Goal: Task Accomplishment & Management: Complete application form

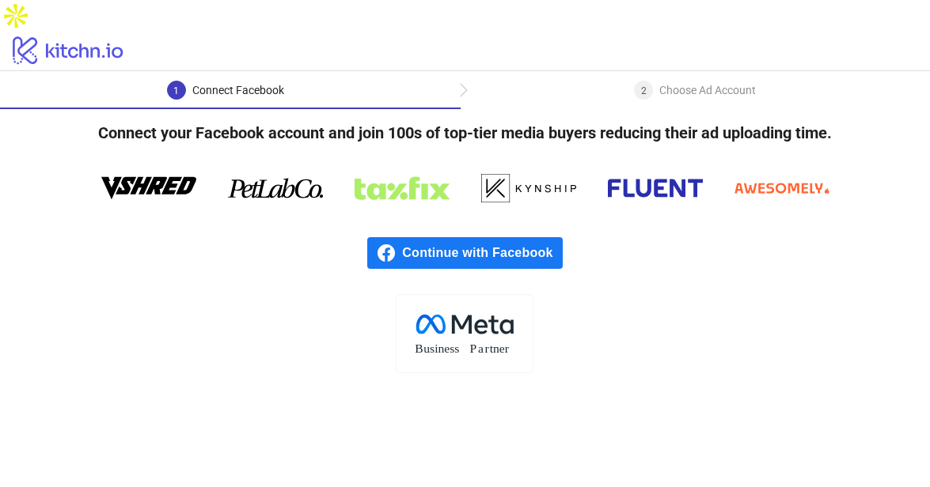
click at [506, 237] on span "Continue with Facebook" at bounding box center [482, 253] width 160 height 32
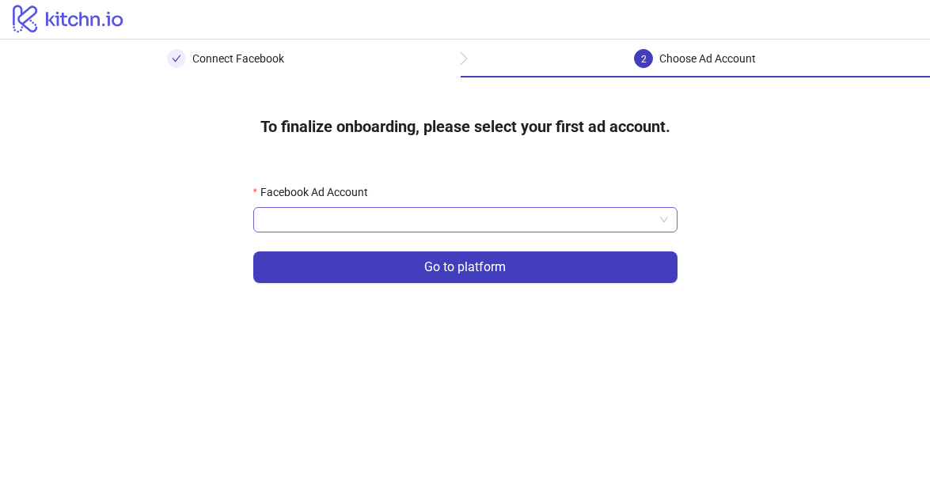
click at [392, 215] on input "Facebook Ad Account" at bounding box center [458, 220] width 391 height 24
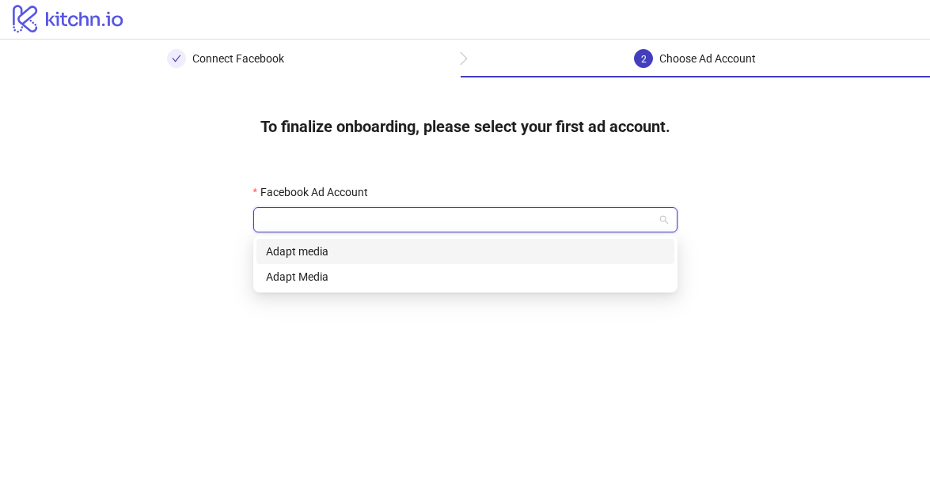
click at [384, 252] on div "Adapt media" at bounding box center [465, 251] width 399 height 17
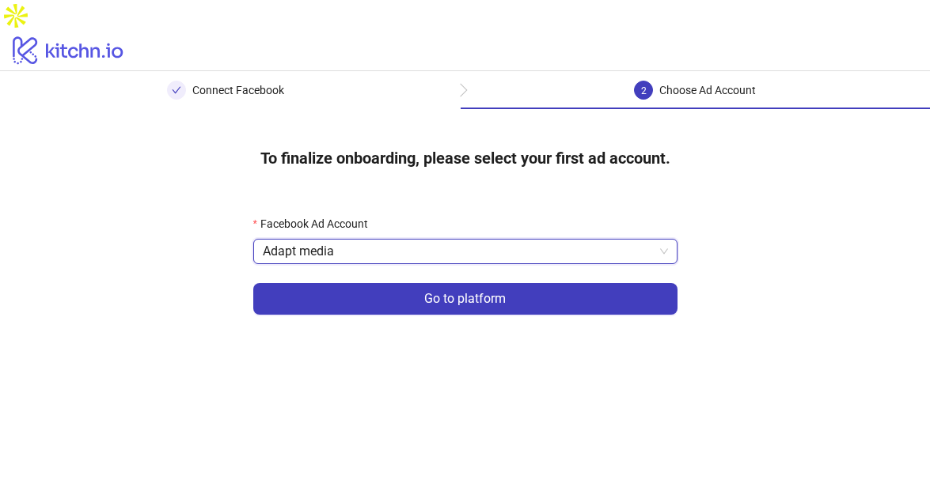
click at [422, 283] on button "Go to platform" at bounding box center [465, 299] width 424 height 32
click at [427, 240] on input "Facebook Ad Account" at bounding box center [458, 252] width 391 height 24
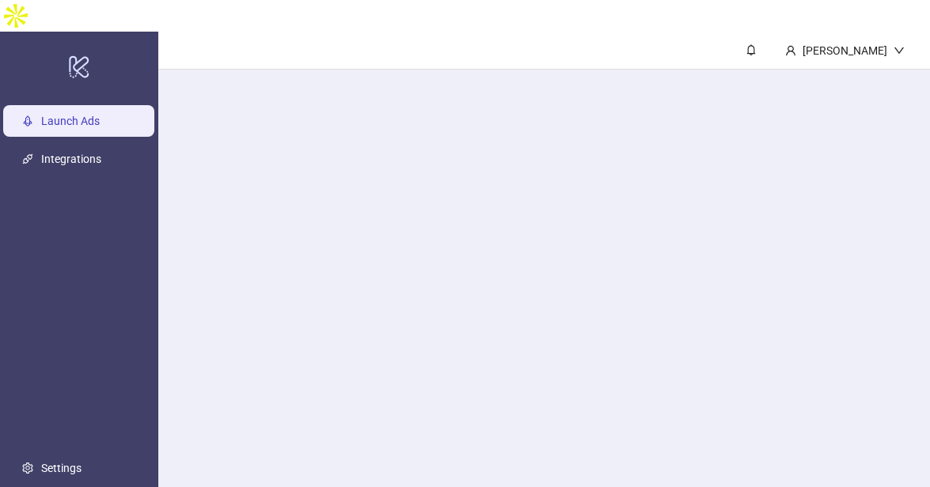
click at [391, 259] on main "Aaron Scullion" at bounding box center [543, 275] width 771 height 487
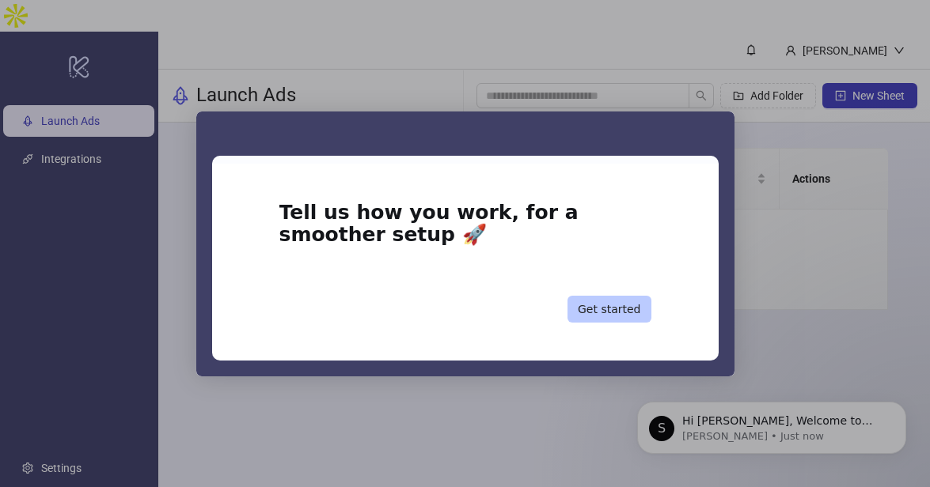
click at [621, 307] on button "Get started" at bounding box center [609, 309] width 84 height 27
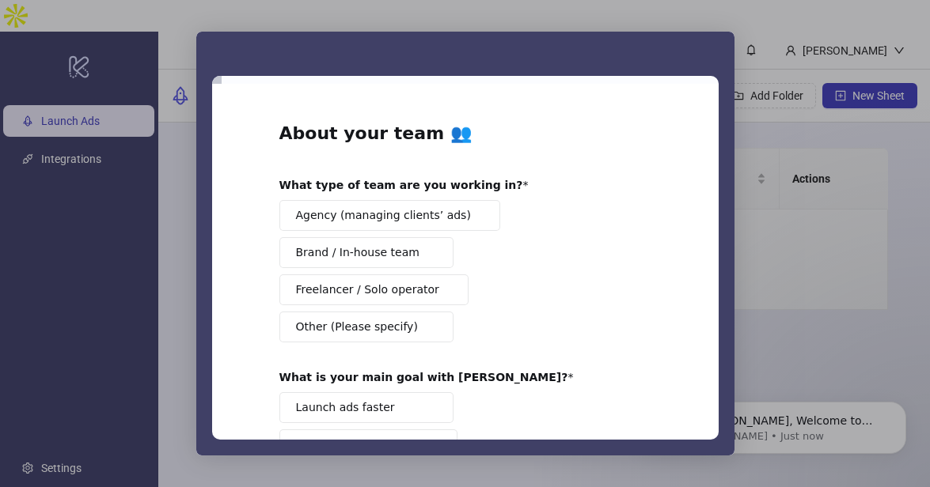
scroll to position [3, 0]
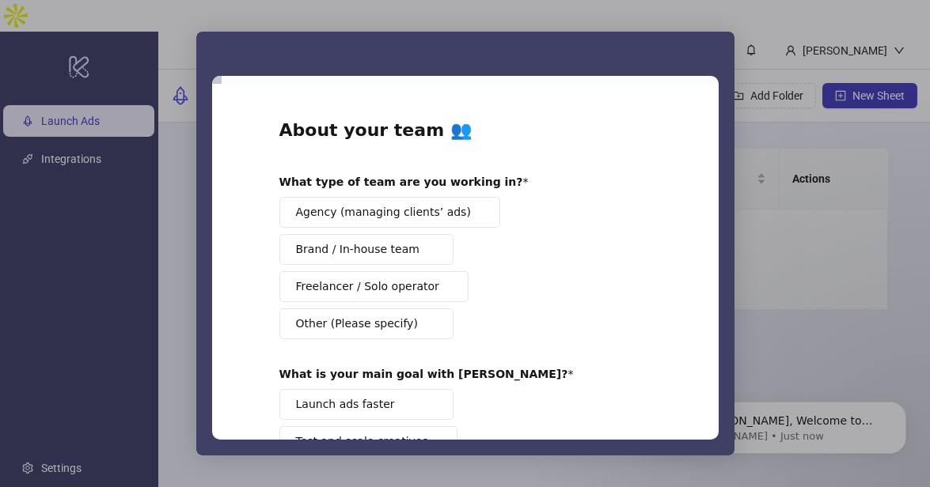
click at [421, 217] on span "Agency (managing clients’ ads)" at bounding box center [383, 212] width 175 height 17
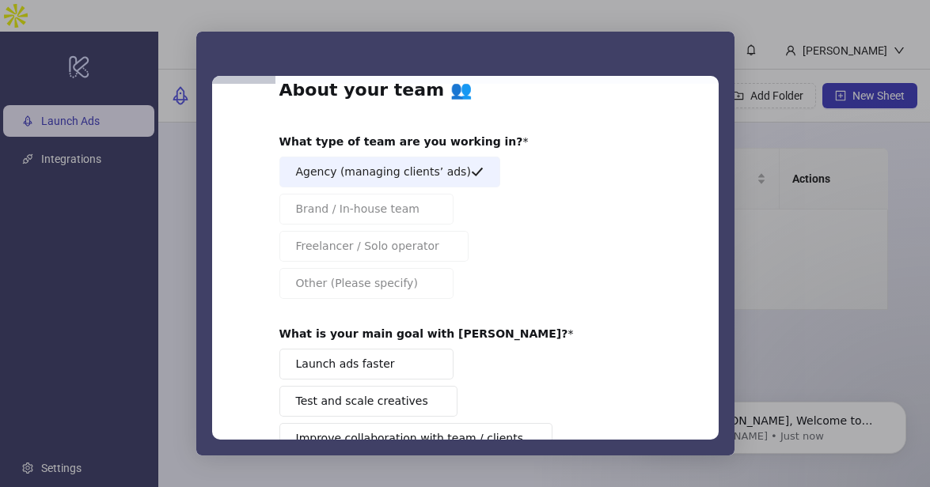
scroll to position [131, 0]
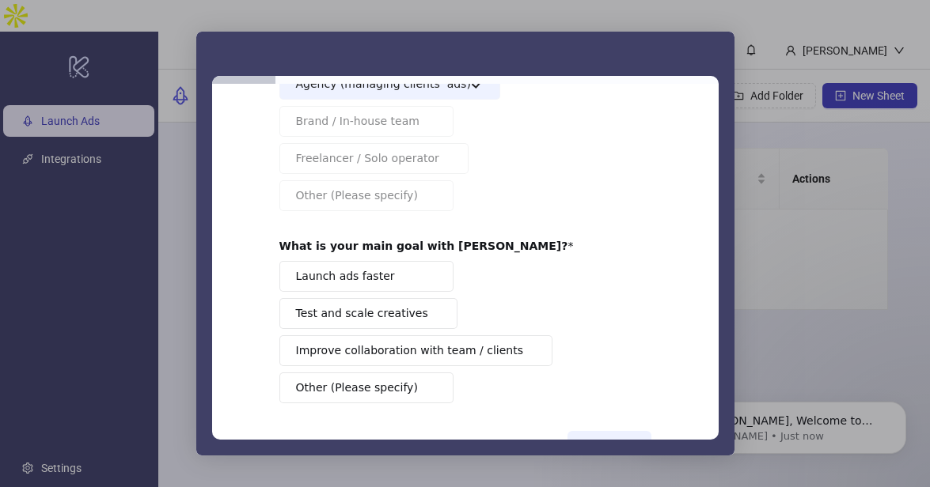
click at [352, 277] on span "Launch ads faster" at bounding box center [345, 276] width 99 height 17
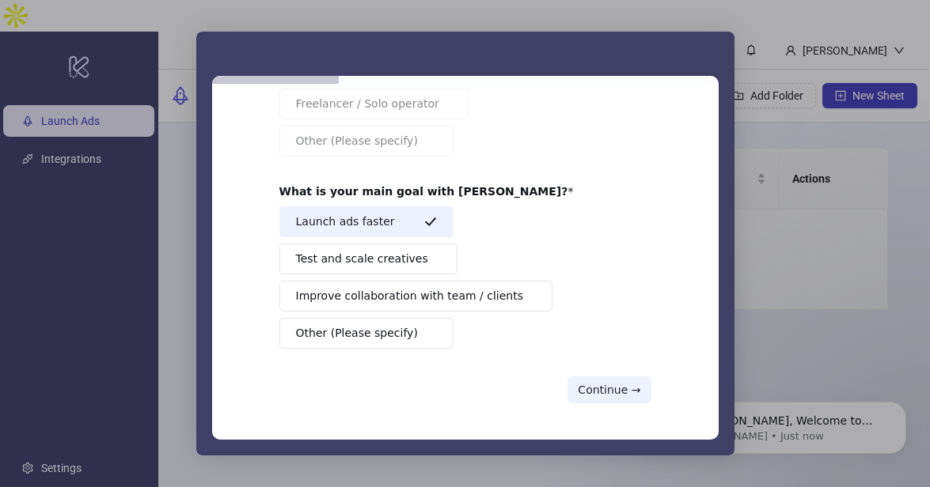
scroll to position [187, 0]
click at [641, 395] on button "Continue →" at bounding box center [608, 388] width 83 height 27
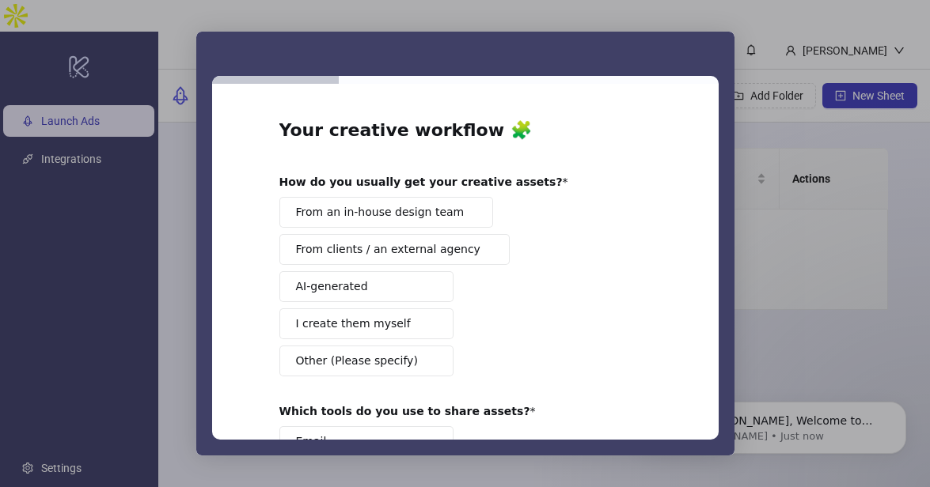
scroll to position [6, 0]
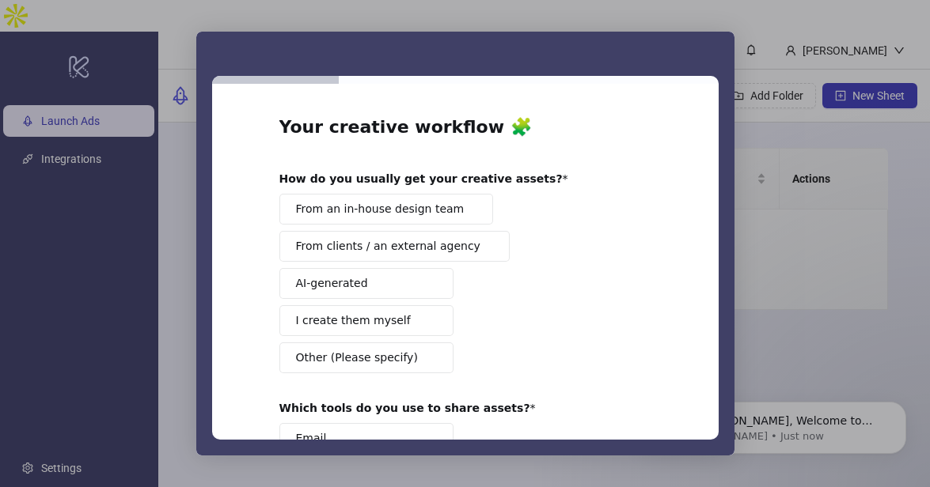
click at [383, 215] on span "From an in-house design team" at bounding box center [380, 209] width 169 height 17
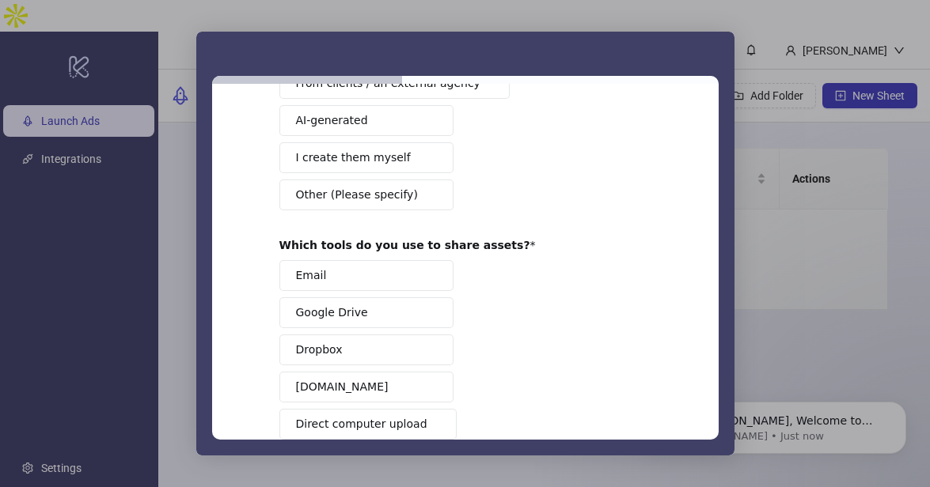
scroll to position [214, 0]
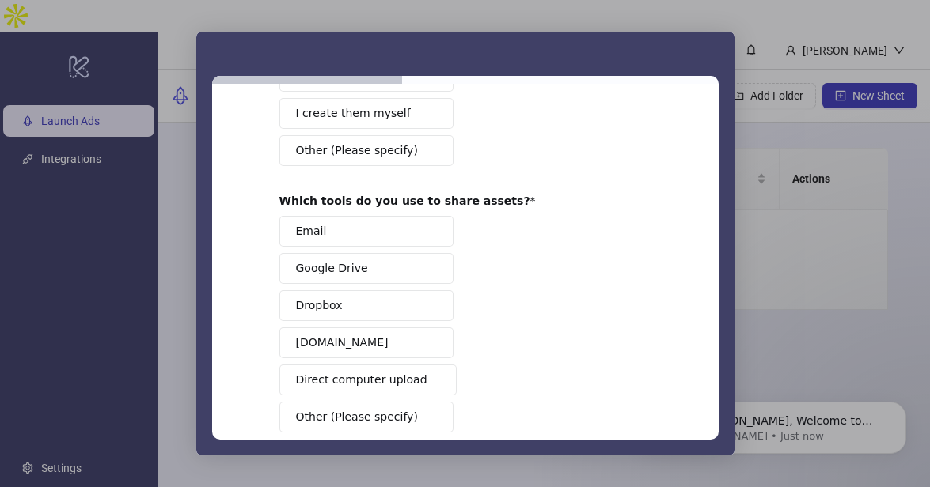
drag, startPoint x: 373, startPoint y: 271, endPoint x: 435, endPoint y: 286, distance: 64.5
click at [373, 271] on button "Google Drive" at bounding box center [366, 268] width 174 height 31
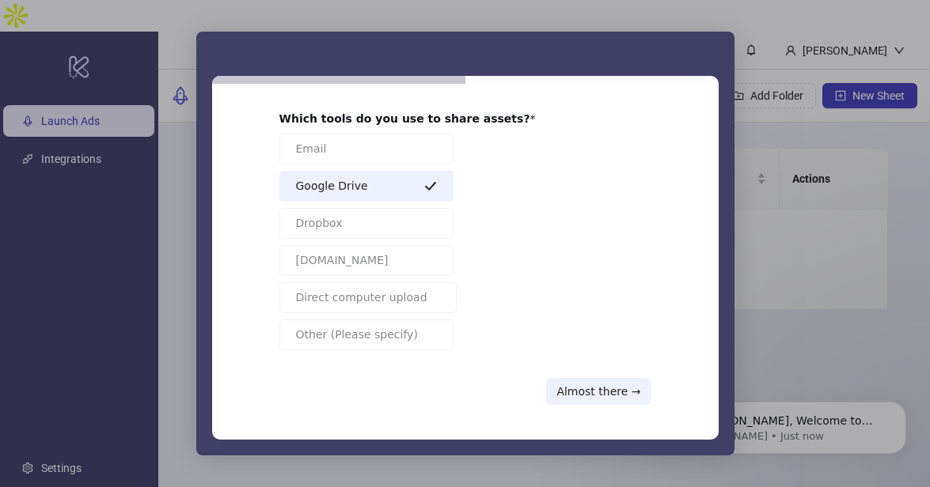
scroll to position [299, 0]
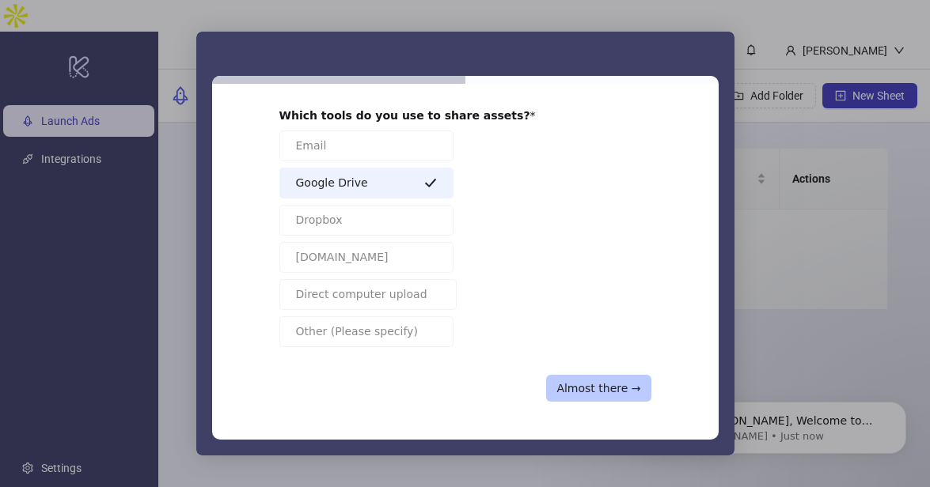
click at [637, 388] on button "Almost there →" at bounding box center [598, 388] width 104 height 27
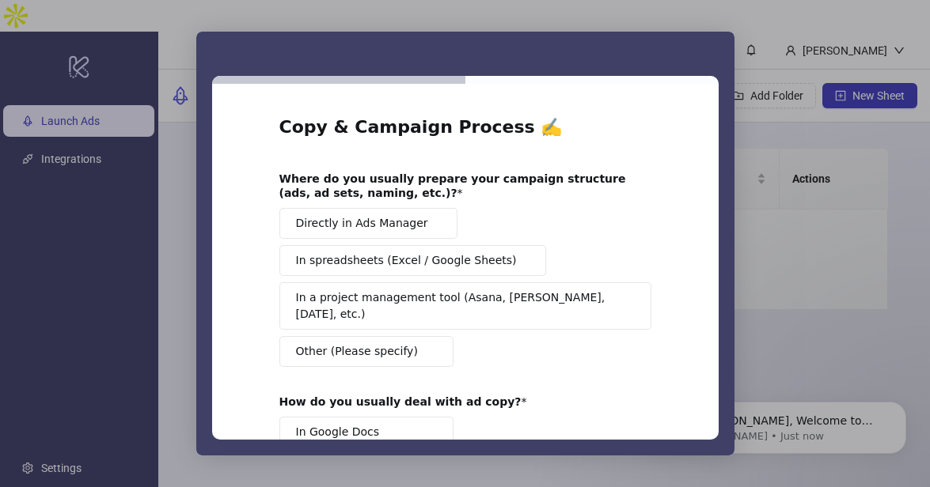
scroll to position [14, 0]
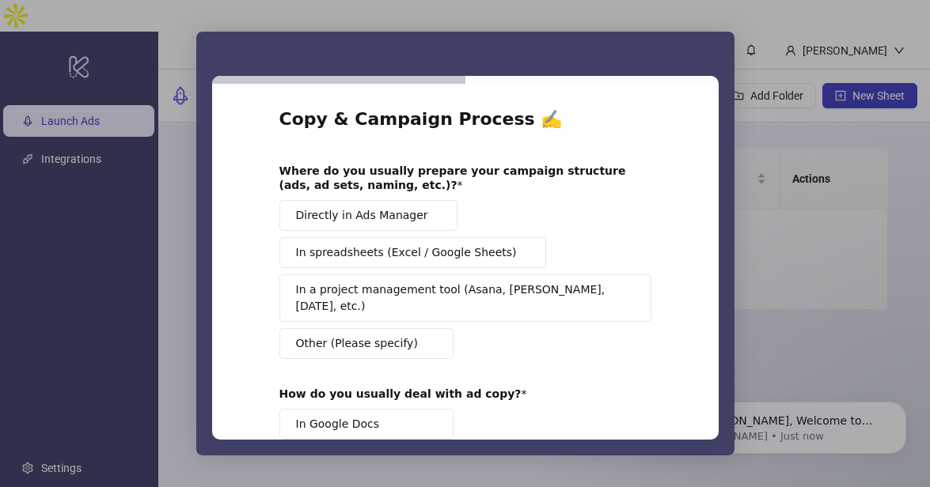
click at [449, 253] on span "In spreadsheets (Excel / Google Sheets)" at bounding box center [406, 252] width 221 height 17
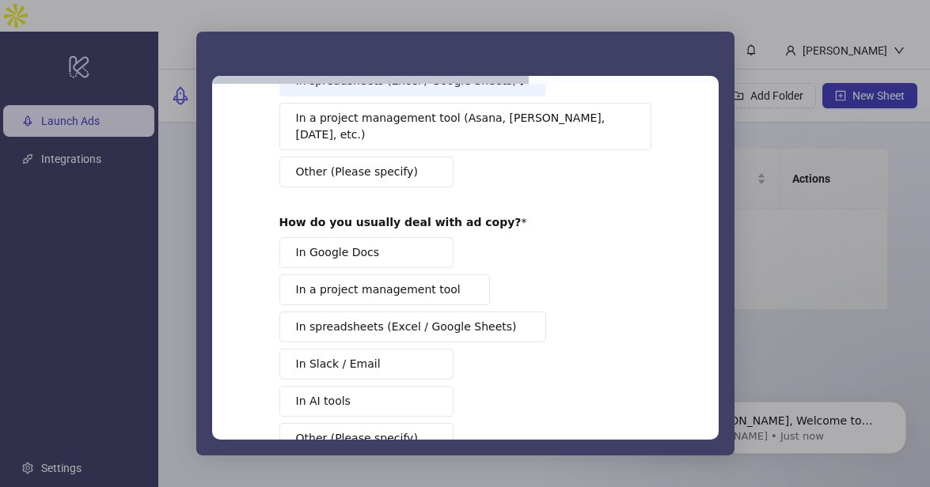
scroll to position [203, 0]
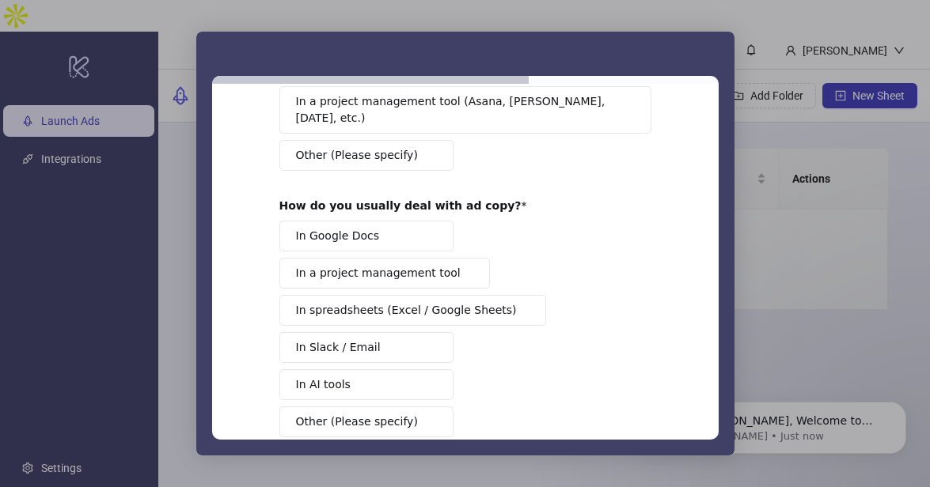
click at [414, 232] on button "In Google Docs" at bounding box center [366, 236] width 174 height 31
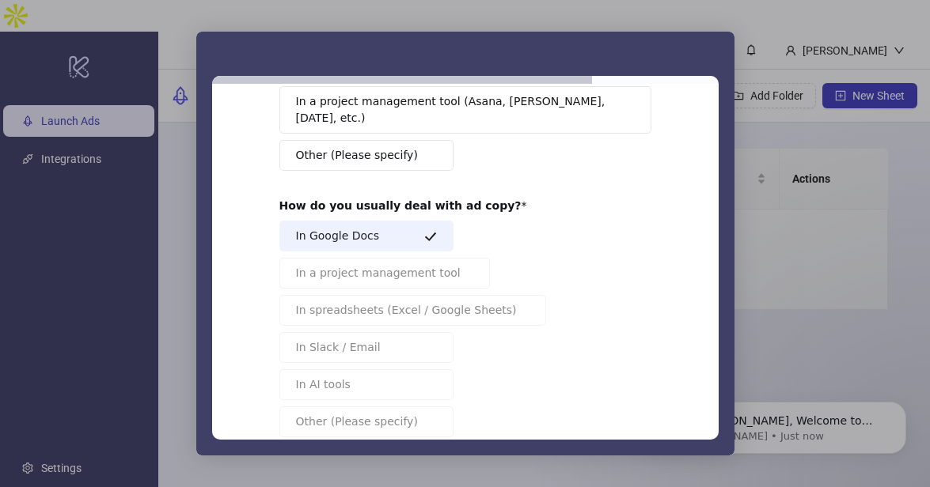
click at [403, 230] on button "In Google Docs" at bounding box center [366, 236] width 174 height 31
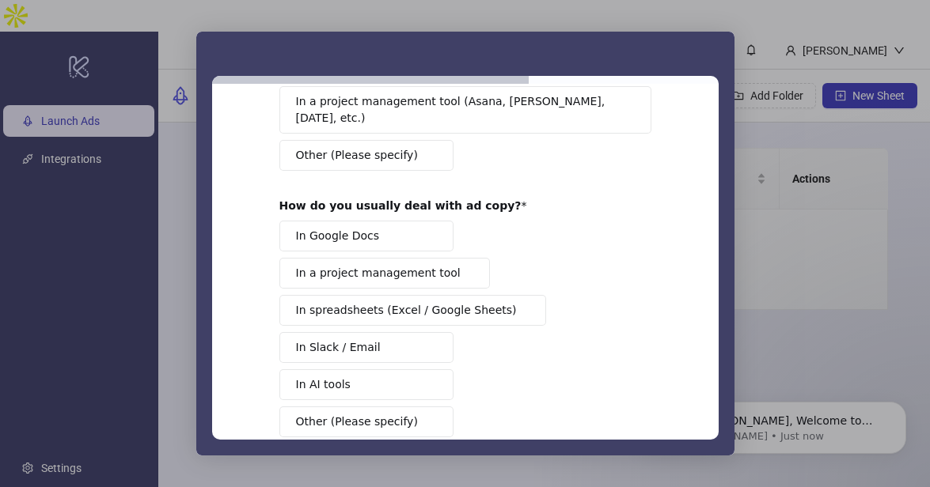
click at [461, 302] on span "In spreadsheets (Excel / Google Sheets)" at bounding box center [406, 310] width 221 height 17
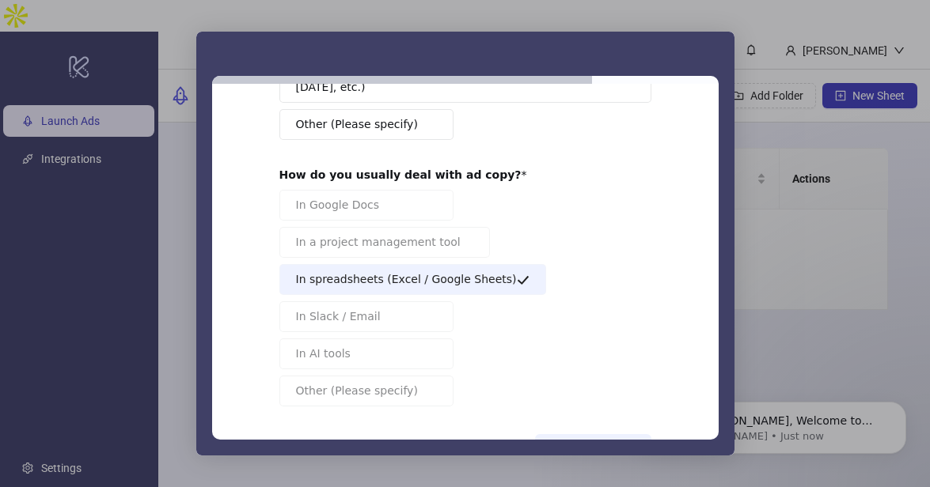
scroll to position [276, 0]
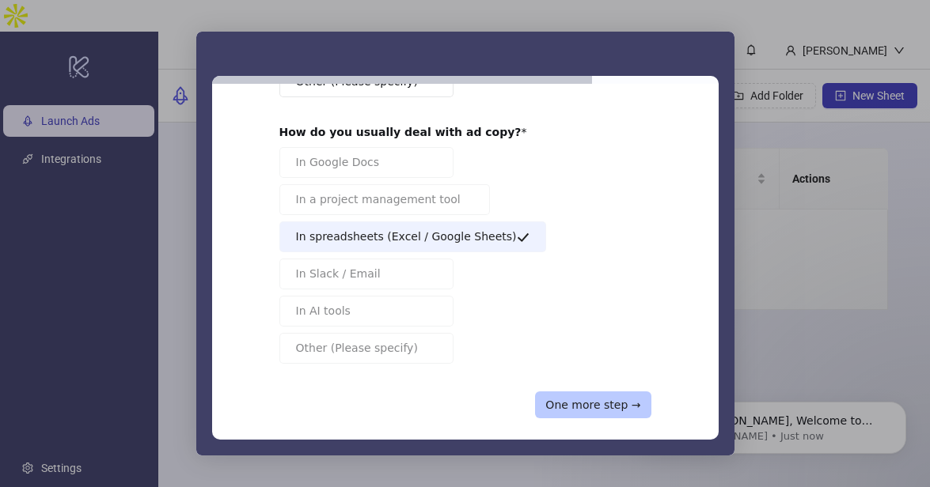
click at [594, 392] on button "One more step →" at bounding box center [593, 405] width 116 height 27
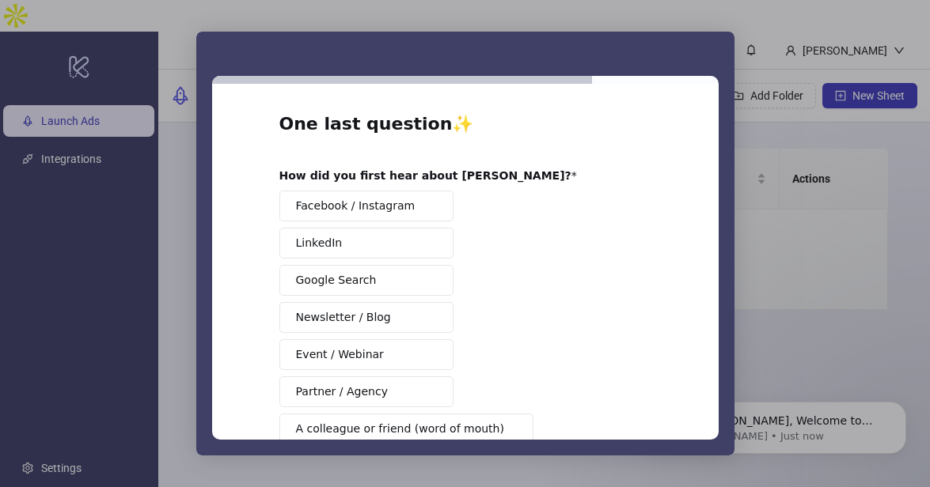
scroll to position [18, 0]
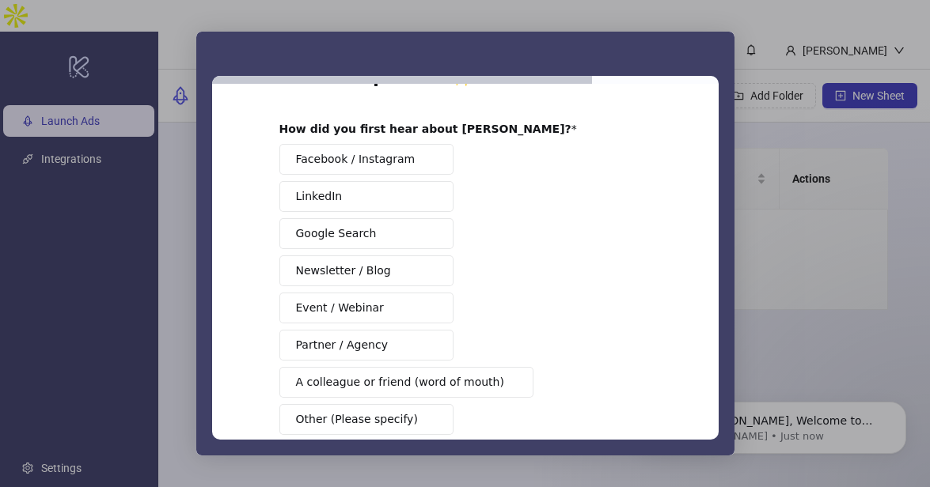
click at [382, 344] on button "Partner / Agency" at bounding box center [366, 345] width 174 height 31
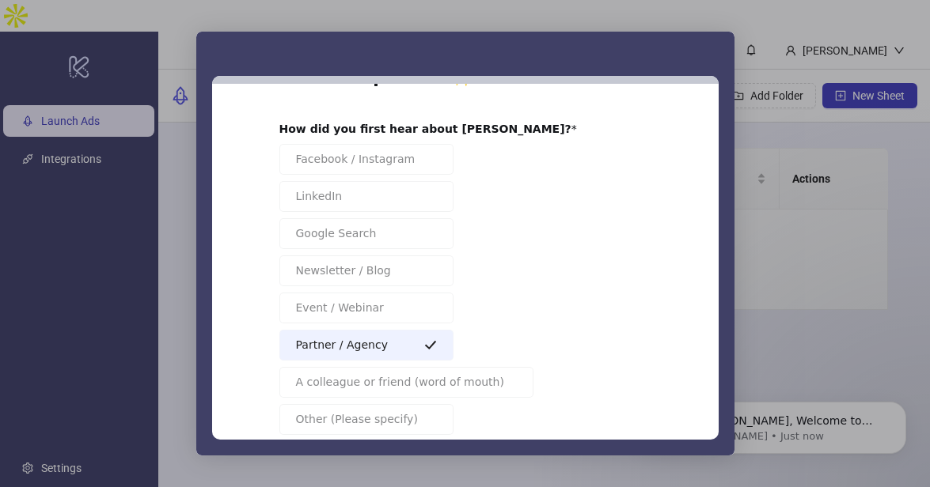
scroll to position [144, 0]
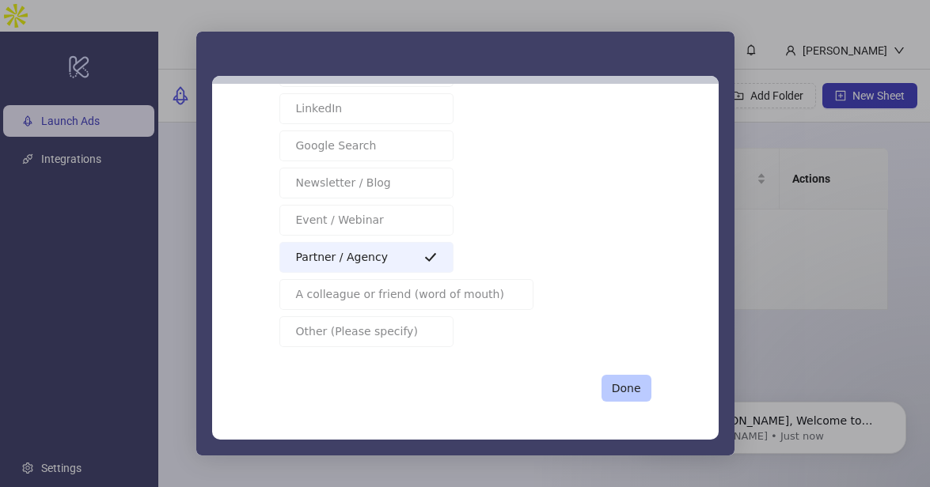
click at [624, 384] on button "Done" at bounding box center [626, 388] width 50 height 27
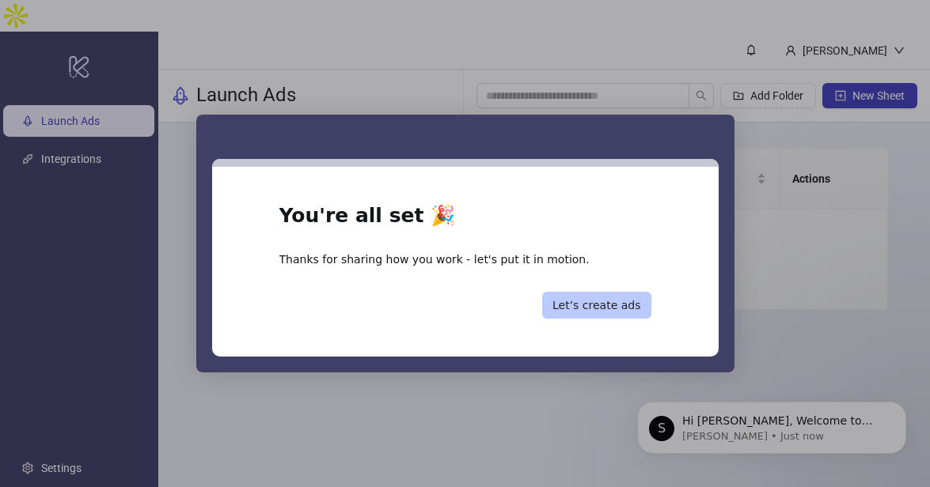
click at [623, 305] on button "Let’s create ads" at bounding box center [596, 305] width 109 height 27
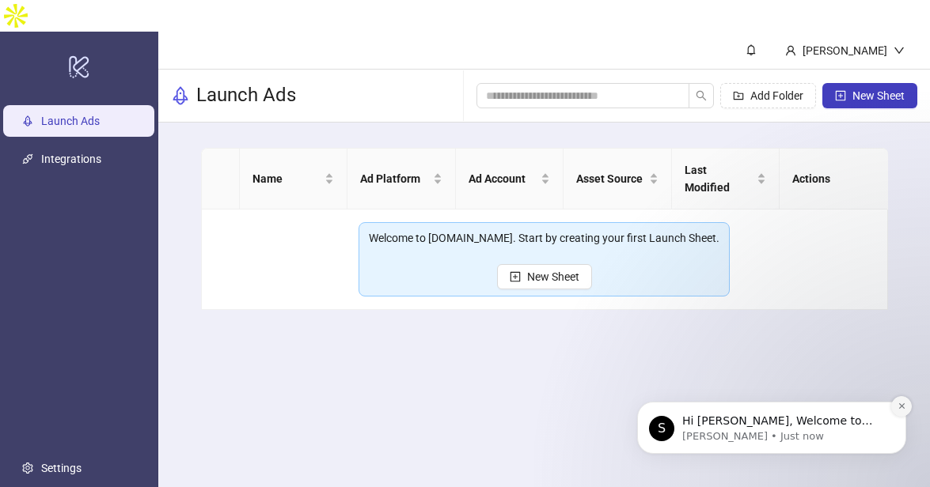
click at [903, 405] on icon "Dismiss notification" at bounding box center [901, 406] width 9 height 9
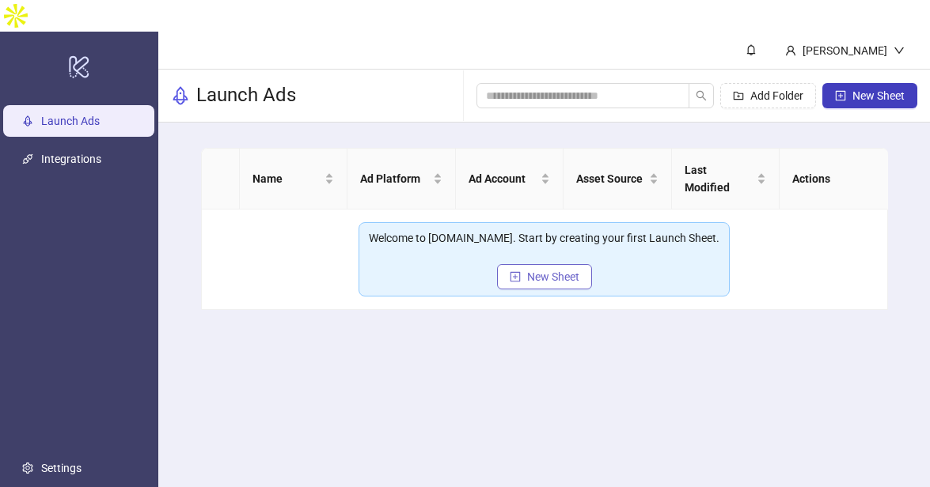
click at [534, 271] on span "New Sheet" at bounding box center [553, 277] width 52 height 13
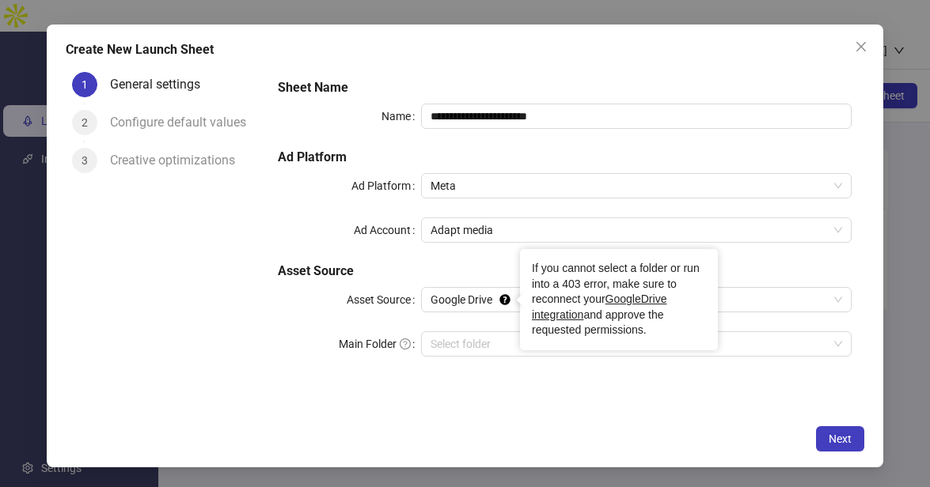
click at [547, 301] on div "If you cannot select a folder or run into a 403 error, make sure to reconnect y…" at bounding box center [619, 300] width 174 height 78
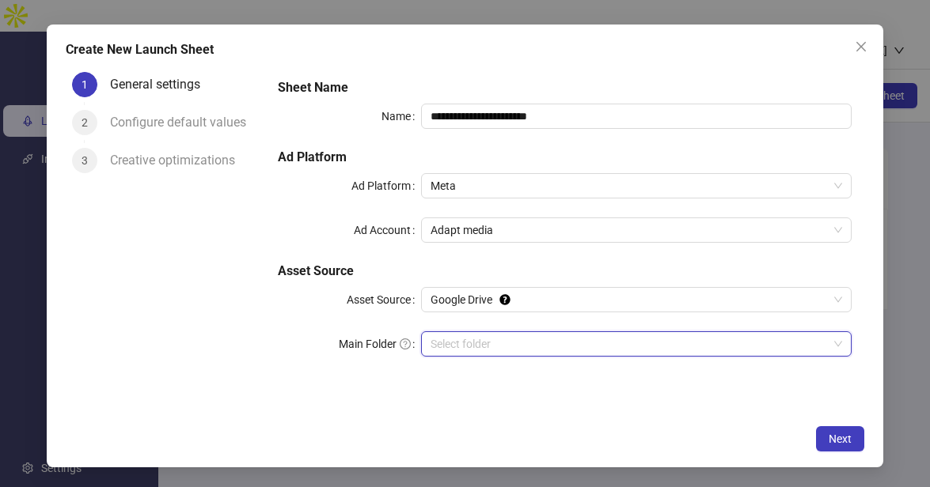
click at [501, 344] on input "Main Folder" at bounding box center [628, 344] width 397 height 24
click at [856, 57] on button "Close" at bounding box center [860, 46] width 25 height 25
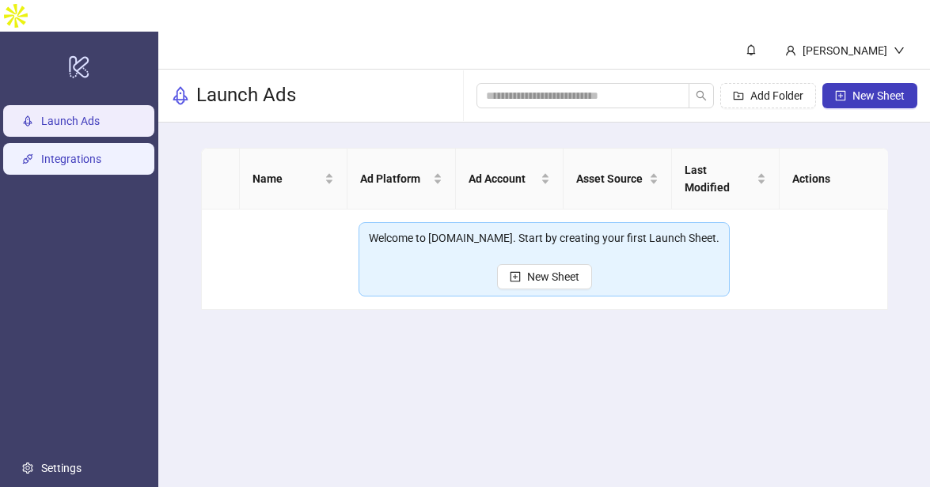
drag, startPoint x: 73, startPoint y: 112, endPoint x: 88, endPoint y: 115, distance: 15.2
click at [73, 153] on link "Integrations" at bounding box center [71, 159] width 60 height 13
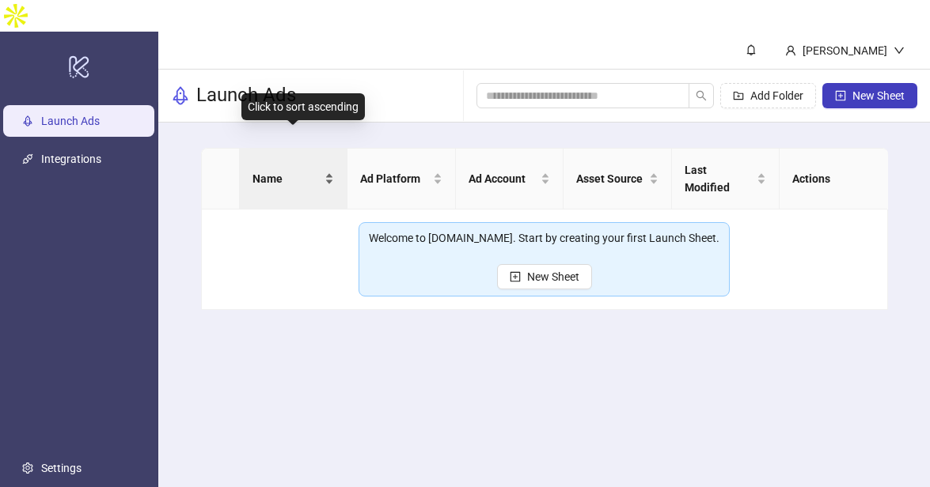
click at [299, 170] on span "Name" at bounding box center [287, 178] width 70 height 17
click at [324, 170] on div "Name" at bounding box center [293, 178] width 82 height 17
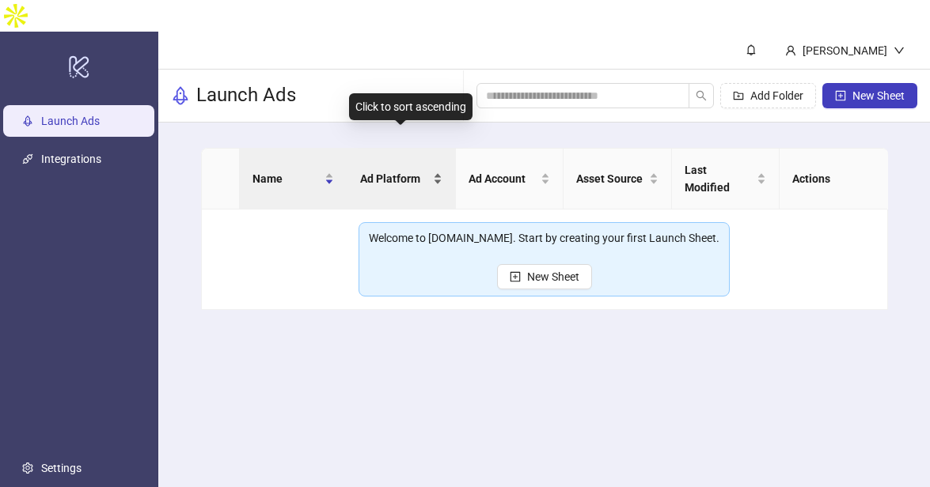
click at [403, 170] on div "Ad Platform" at bounding box center [401, 178] width 82 height 17
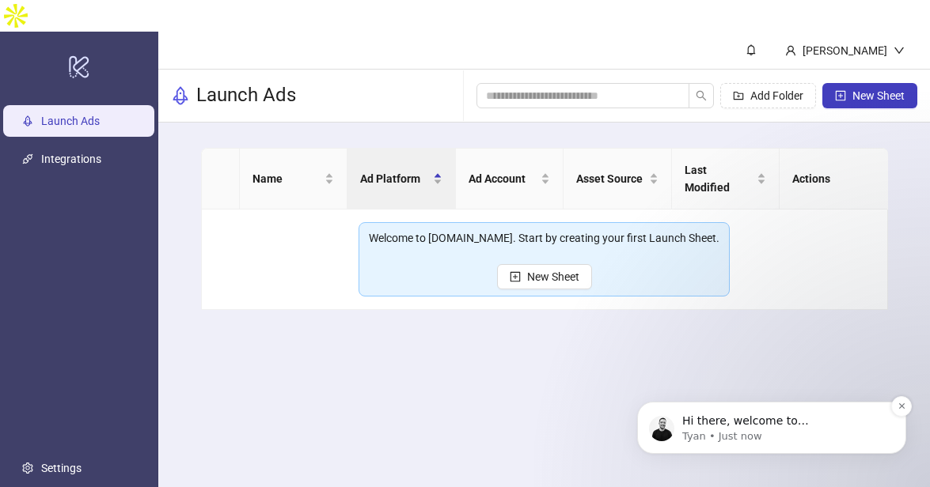
click at [785, 416] on p "Hi there, welcome to Kitchn.io. I'll reach out via e-mail separately, but just …" at bounding box center [784, 422] width 204 height 16
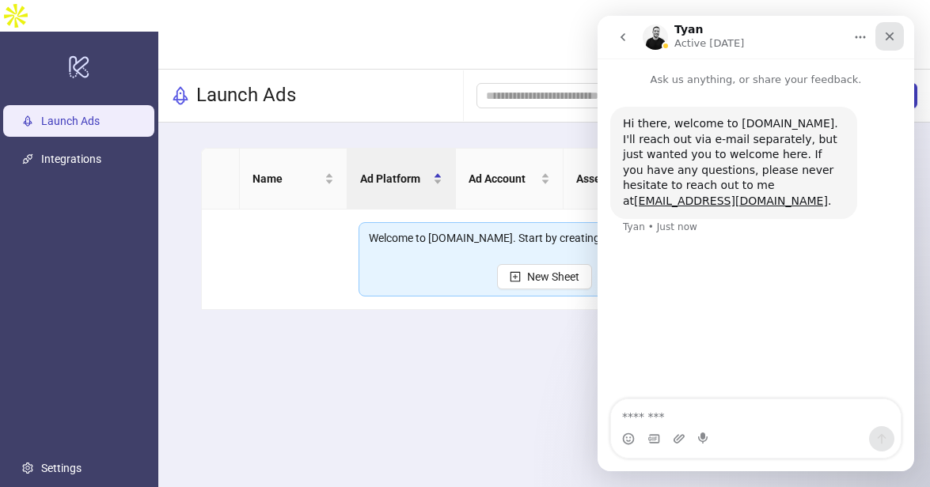
click at [888, 40] on icon "Close" at bounding box center [889, 36] width 13 height 13
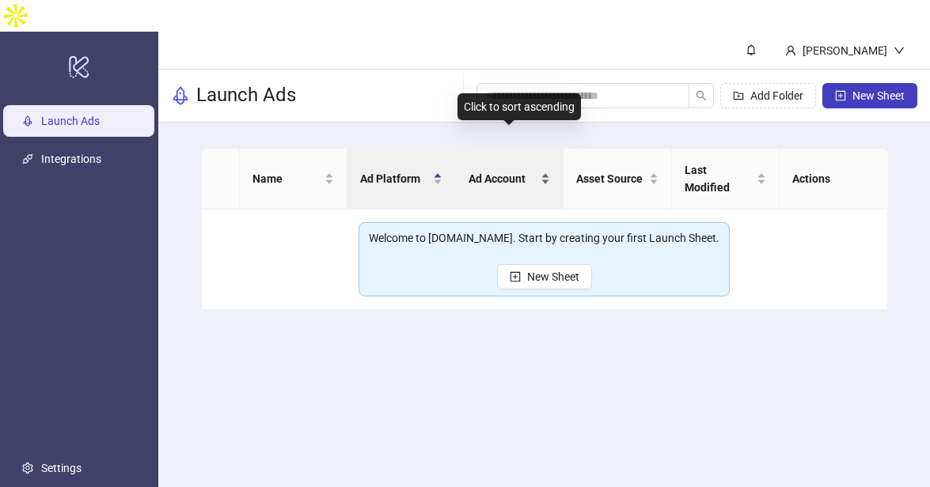
click at [495, 170] on span "Ad Account" at bounding box center [503, 178] width 70 height 17
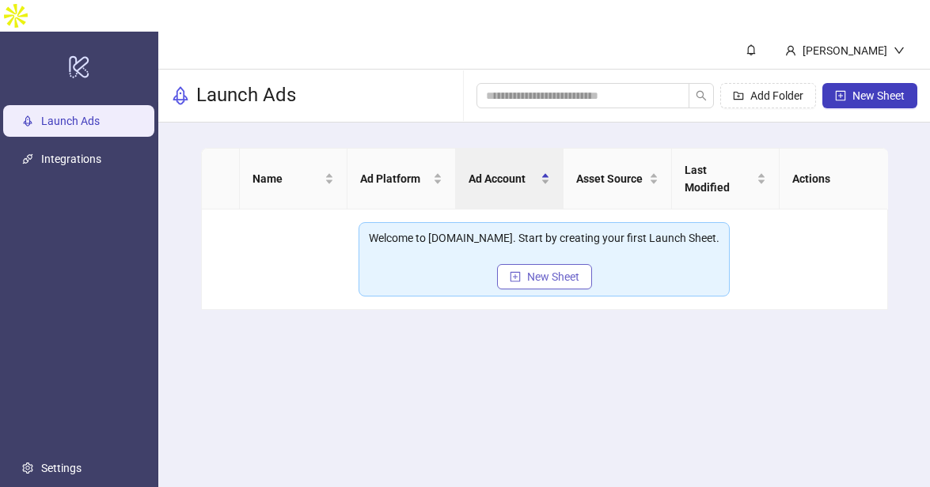
click at [537, 271] on span "New Sheet" at bounding box center [553, 277] width 52 height 13
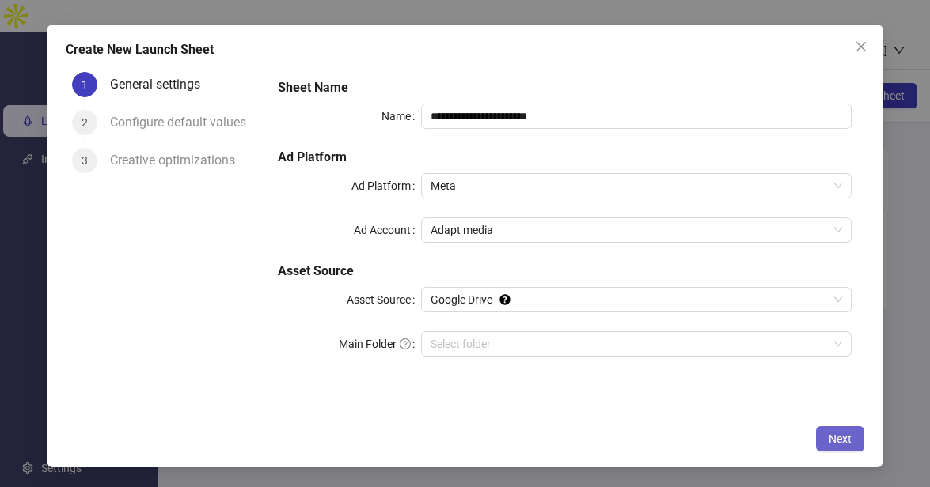
click at [835, 434] on span "Next" at bounding box center [839, 439] width 23 height 13
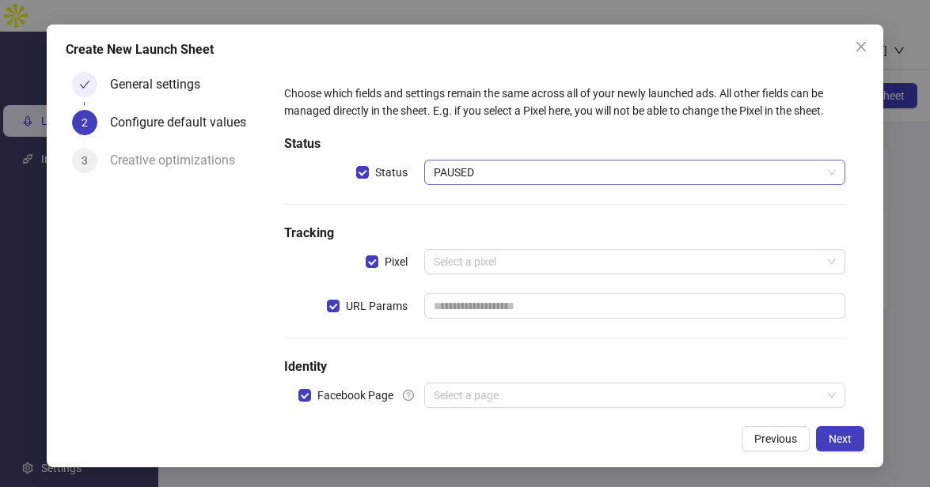
click at [492, 162] on span "PAUSED" at bounding box center [635, 173] width 402 height 24
click at [528, 150] on h5 "Status" at bounding box center [564, 143] width 561 height 19
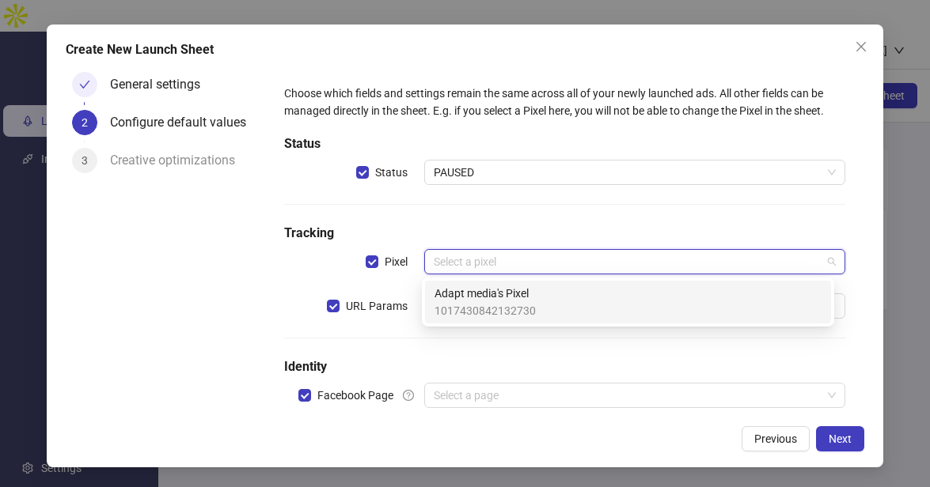
click at [503, 264] on input "search" at bounding box center [628, 262] width 388 height 24
click at [504, 294] on span "Adapt media's Pixel" at bounding box center [484, 293] width 101 height 17
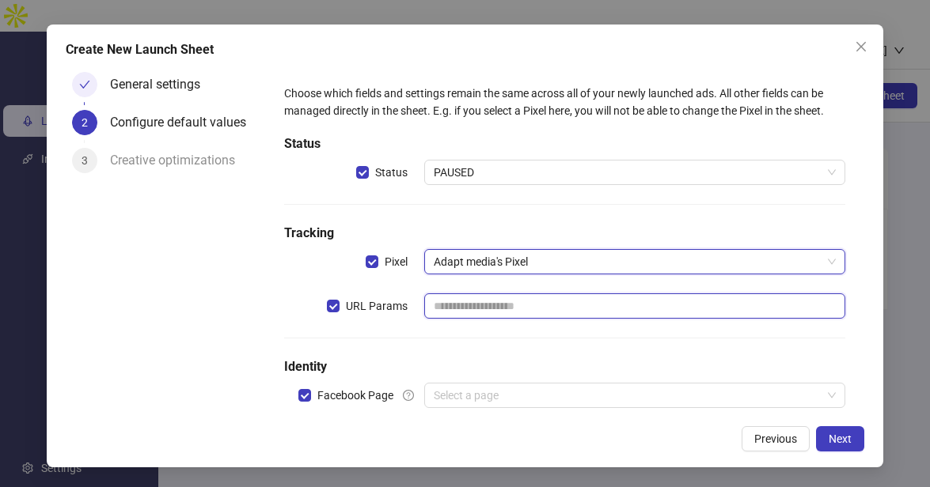
click at [505, 309] on input "text" at bounding box center [634, 306] width 421 height 25
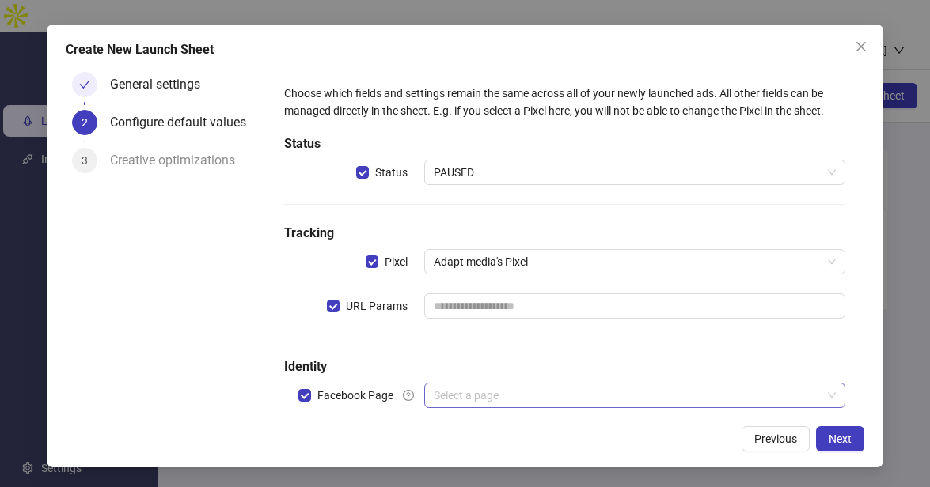
click at [607, 390] on input "search" at bounding box center [628, 396] width 388 height 24
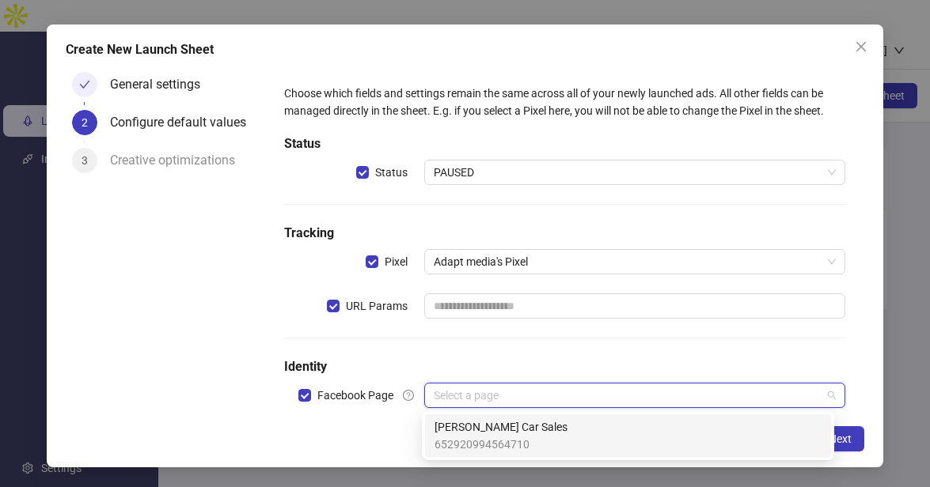
click at [532, 428] on div "Scullion Car Sales 652920994564710" at bounding box center [627, 435] width 387 height 35
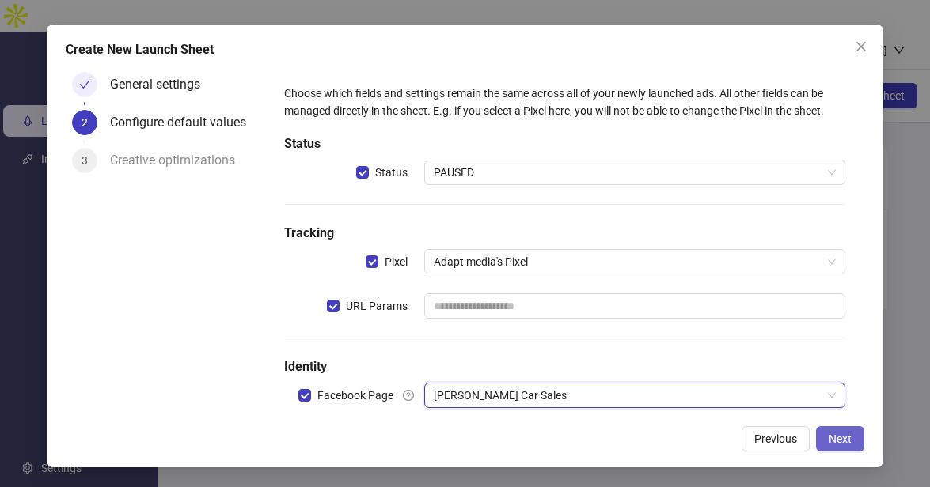
click at [838, 438] on span "Next" at bounding box center [839, 439] width 23 height 13
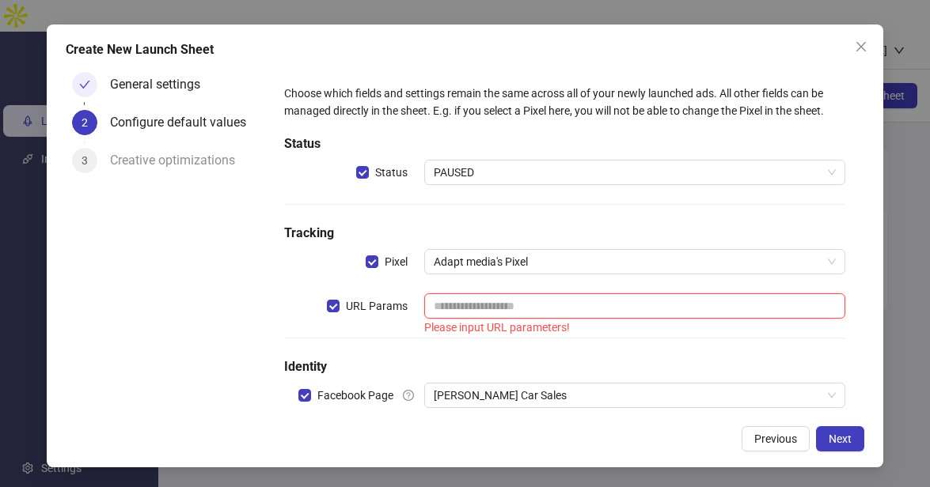
click at [569, 302] on input "text" at bounding box center [634, 306] width 421 height 25
type input "********"
click at [835, 444] on span "Next" at bounding box center [839, 439] width 23 height 13
click at [165, 167] on div "Creative optimizations" at bounding box center [179, 160] width 138 height 25
click at [386, 308] on span "URL Params" at bounding box center [376, 305] width 74 height 17
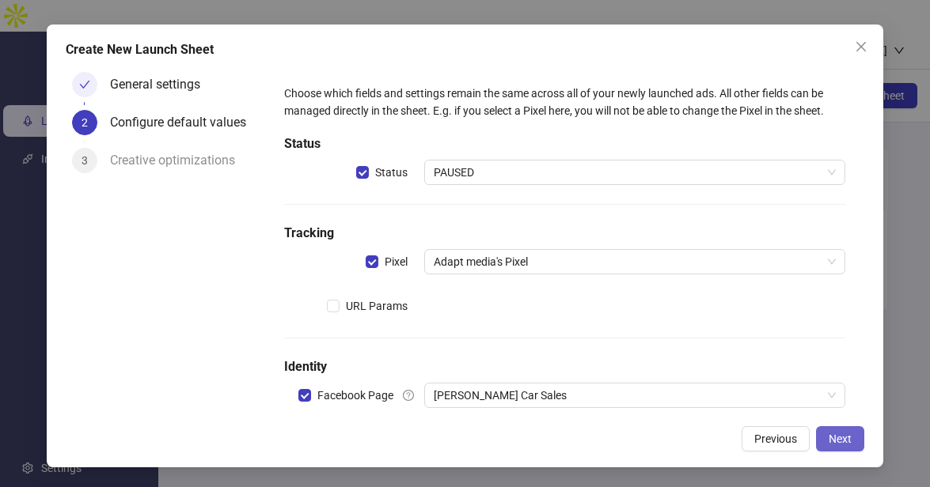
click at [846, 437] on span "Next" at bounding box center [839, 439] width 23 height 13
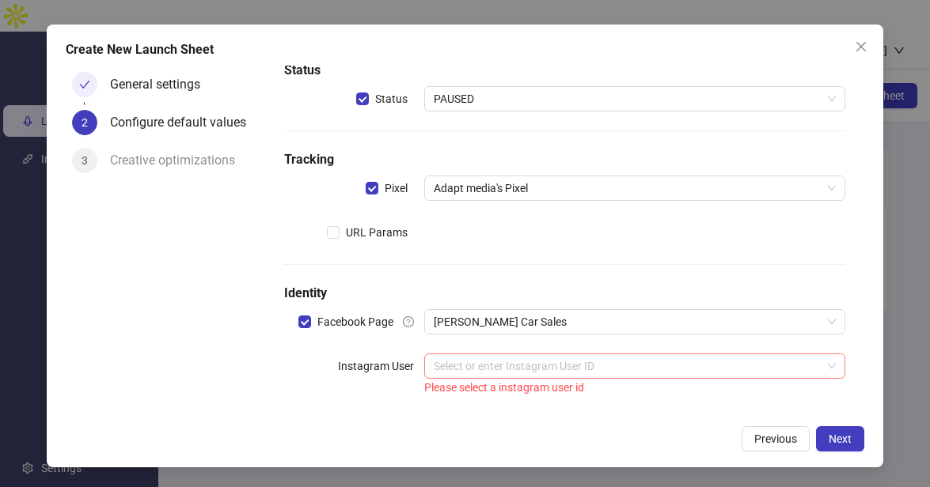
click at [580, 377] on input "search" at bounding box center [628, 366] width 388 height 24
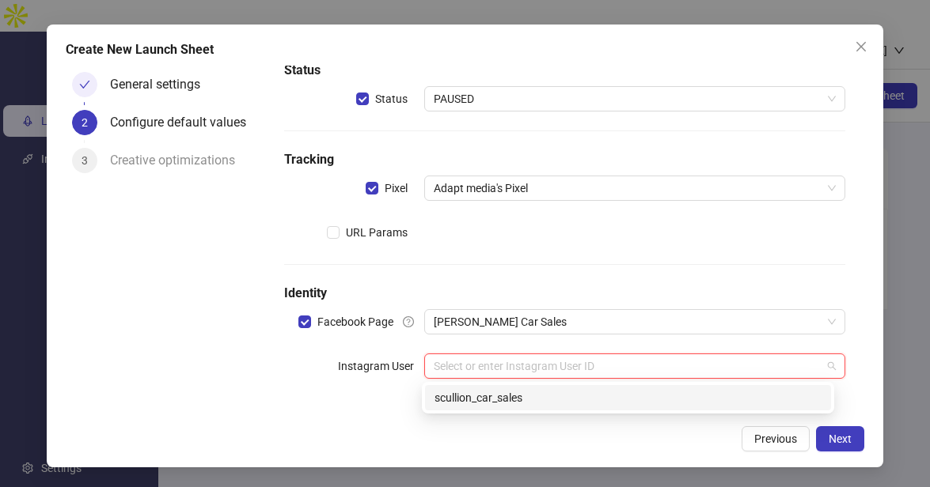
click at [581, 396] on div "scullion_car_sales" at bounding box center [627, 397] width 387 height 17
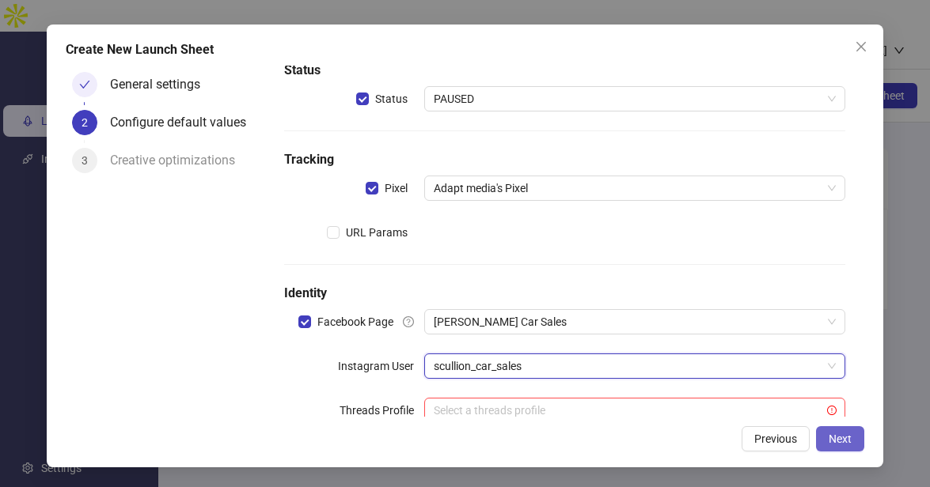
click at [848, 447] on button "Next" at bounding box center [840, 438] width 48 height 25
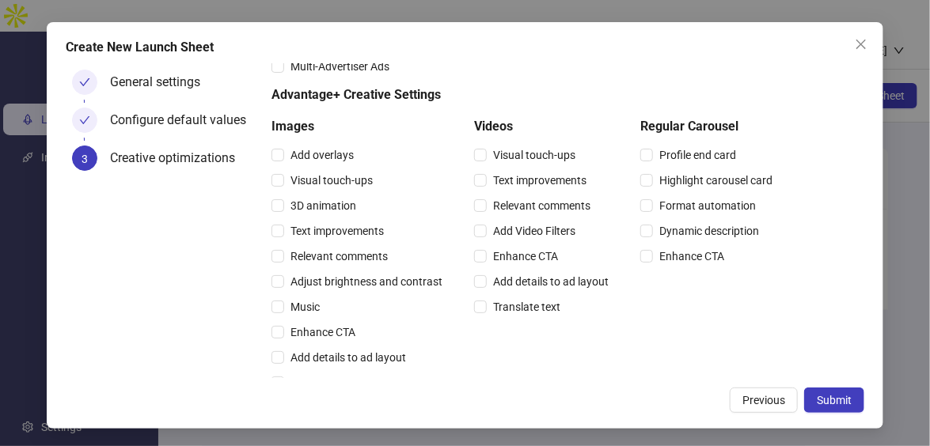
scroll to position [121, 0]
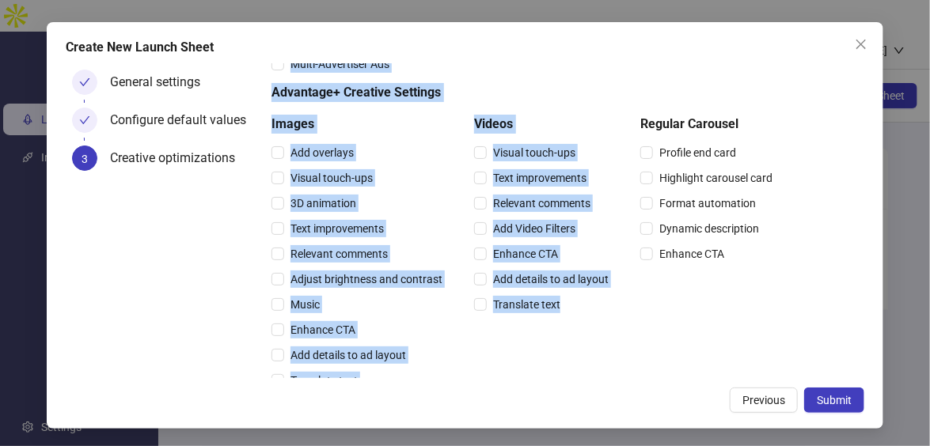
drag, startPoint x: 270, startPoint y: 87, endPoint x: 623, endPoint y: 365, distance: 450.1
click at [623, 365] on form "Creative optimizations Choose your default Advantage+ Creative and Multi-Advert…" at bounding box center [564, 354] width 599 height 824
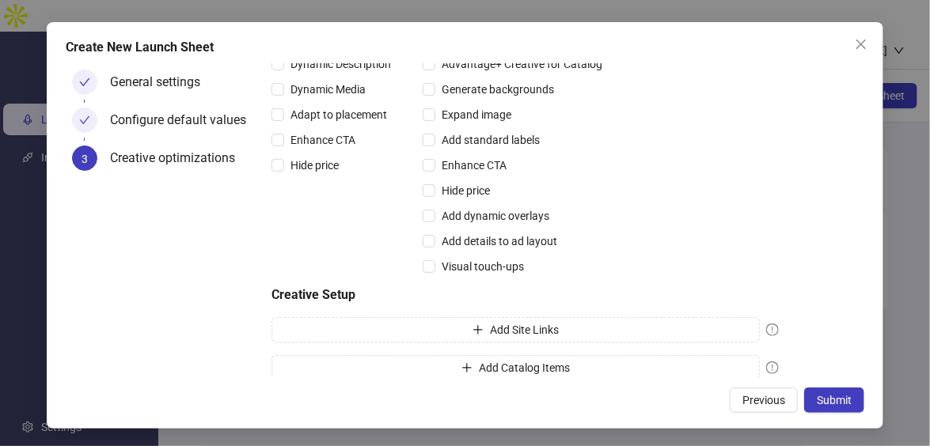
scroll to position [509, 0]
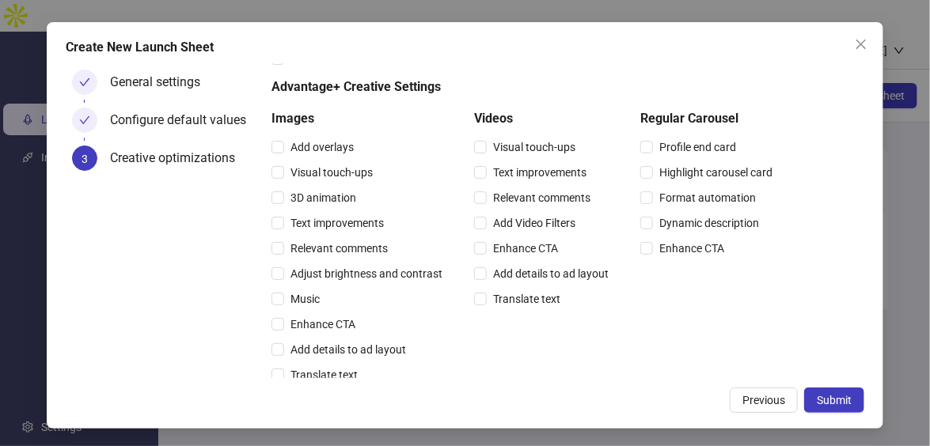
click at [621, 313] on div "Images Add overlays Visual touch-ups 3D animation Text improvements Relevant co…" at bounding box center [524, 248] width 507 height 278
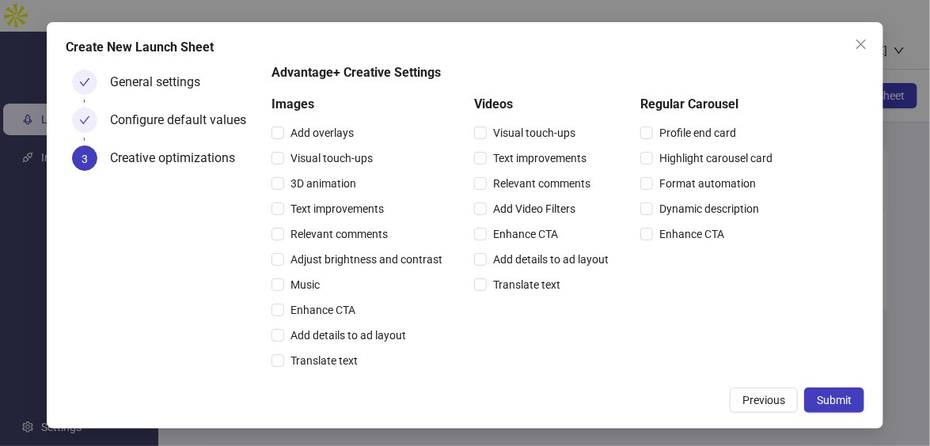
scroll to position [142, 0]
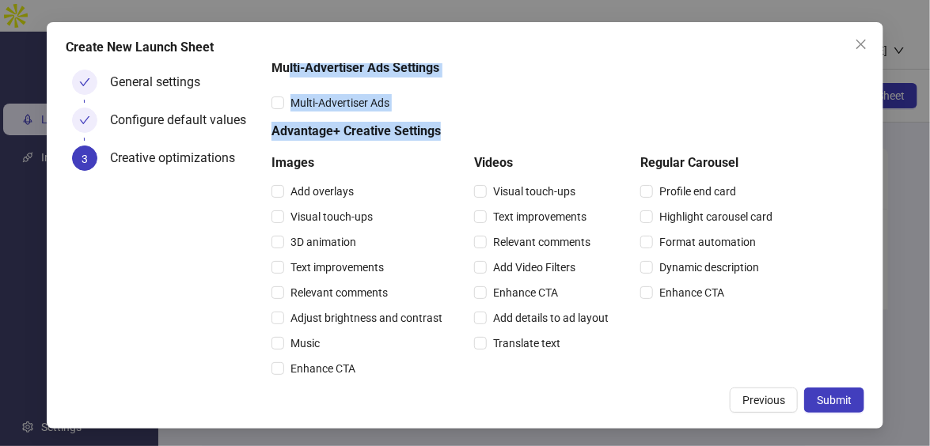
drag, startPoint x: 442, startPoint y: 65, endPoint x: 287, endPoint y: 68, distance: 155.1
click at [287, 68] on div "Creative optimizations Choose your default Advantage+ Creative and Multi-Advert…" at bounding box center [564, 393] width 586 height 812
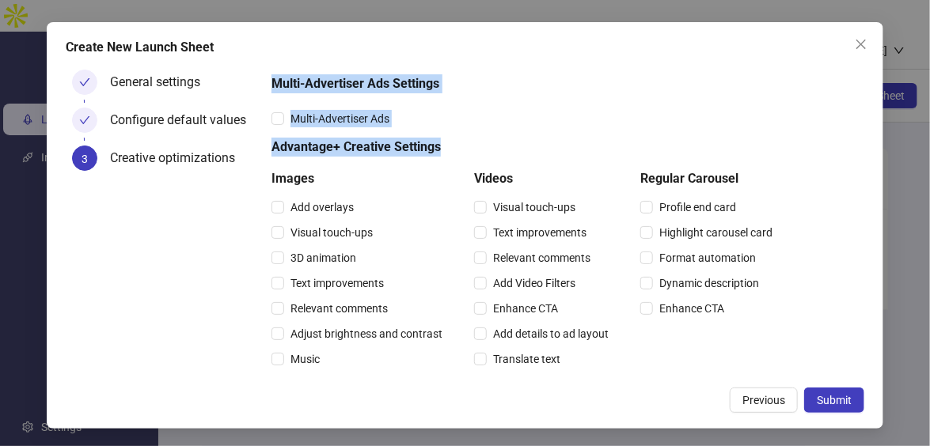
click at [506, 125] on div "Multi-Advertiser Ads" at bounding box center [524, 118] width 507 height 17
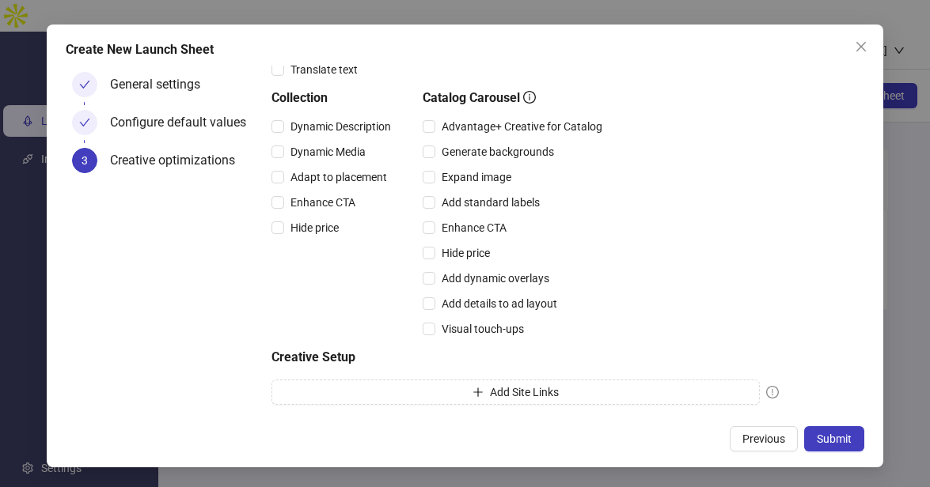
scroll to position [473, 0]
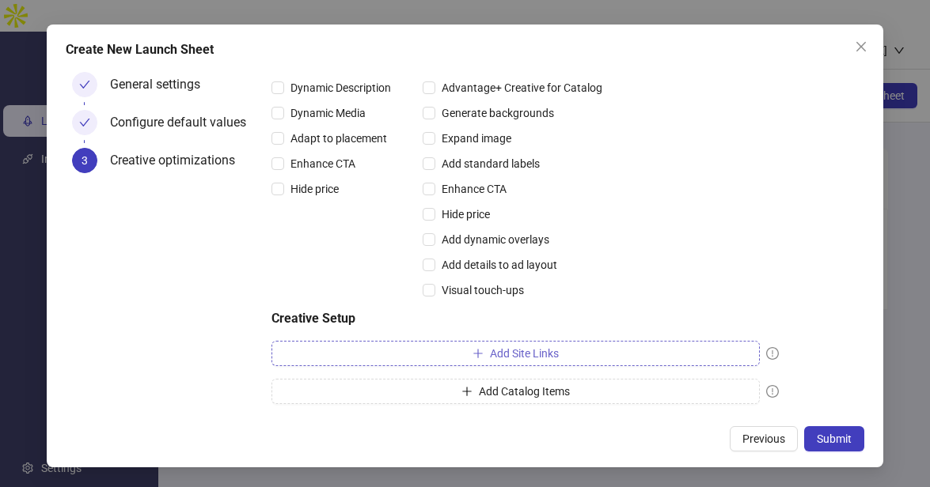
click at [546, 350] on span "Add Site Links" at bounding box center [524, 353] width 69 height 13
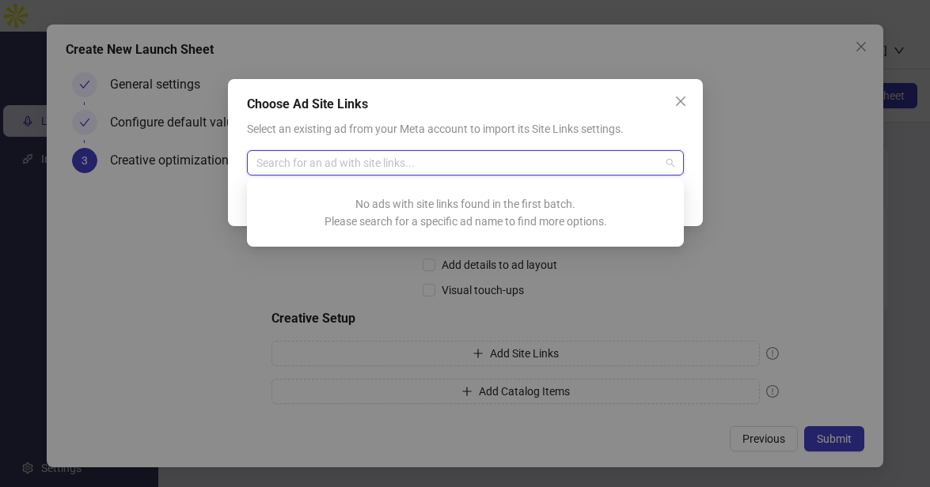
click at [467, 158] on input "search" at bounding box center [457, 163] width 403 height 24
click at [674, 95] on icon "close" at bounding box center [680, 101] width 13 height 13
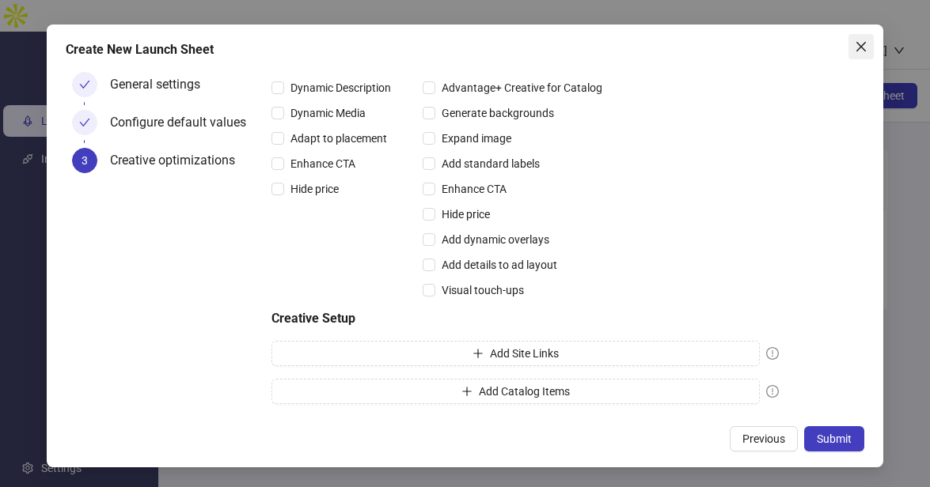
click at [869, 41] on span "Close" at bounding box center [860, 46] width 25 height 13
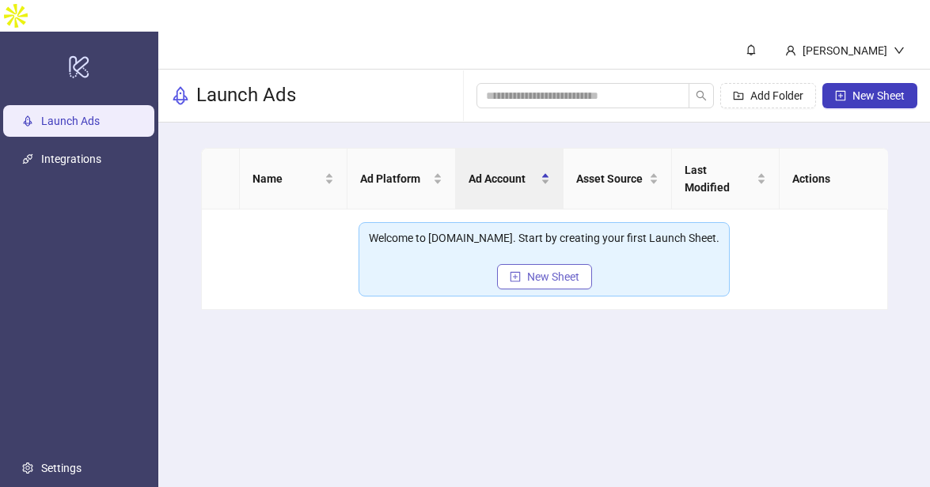
click at [566, 271] on span "New Sheet" at bounding box center [553, 277] width 52 height 13
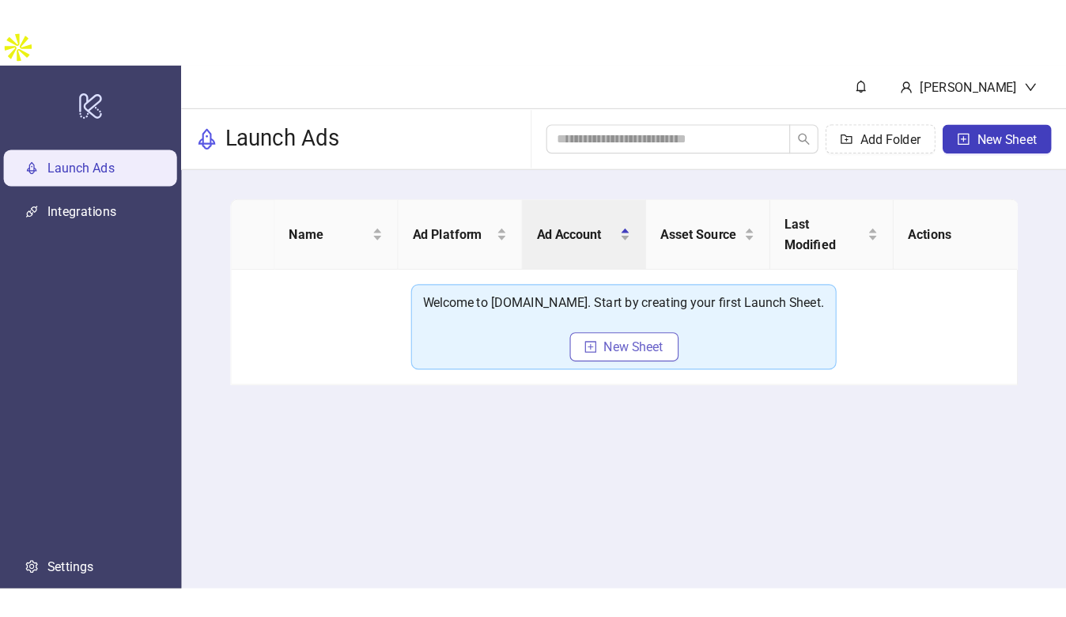
scroll to position [0, 0]
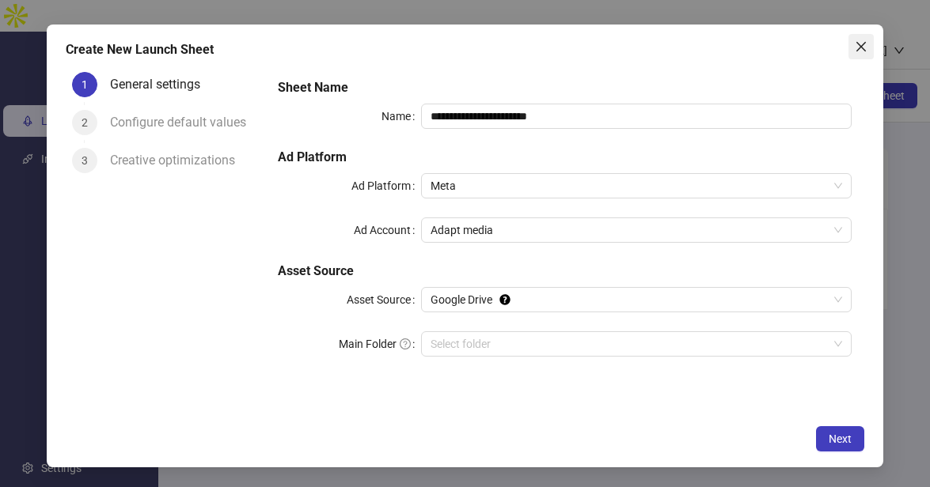
click at [856, 49] on icon "close" at bounding box center [860, 46] width 13 height 13
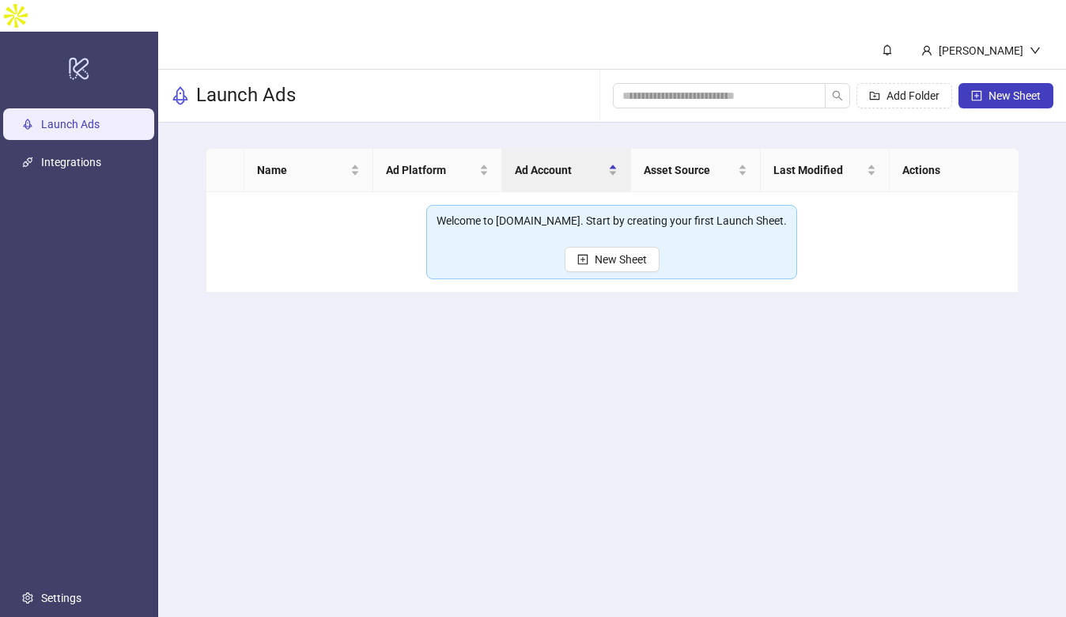
drag, startPoint x: 618, startPoint y: 218, endPoint x: 692, endPoint y: 210, distance: 74.8
click at [618, 247] on button "New Sheet" at bounding box center [612, 259] width 95 height 25
type input "**********"
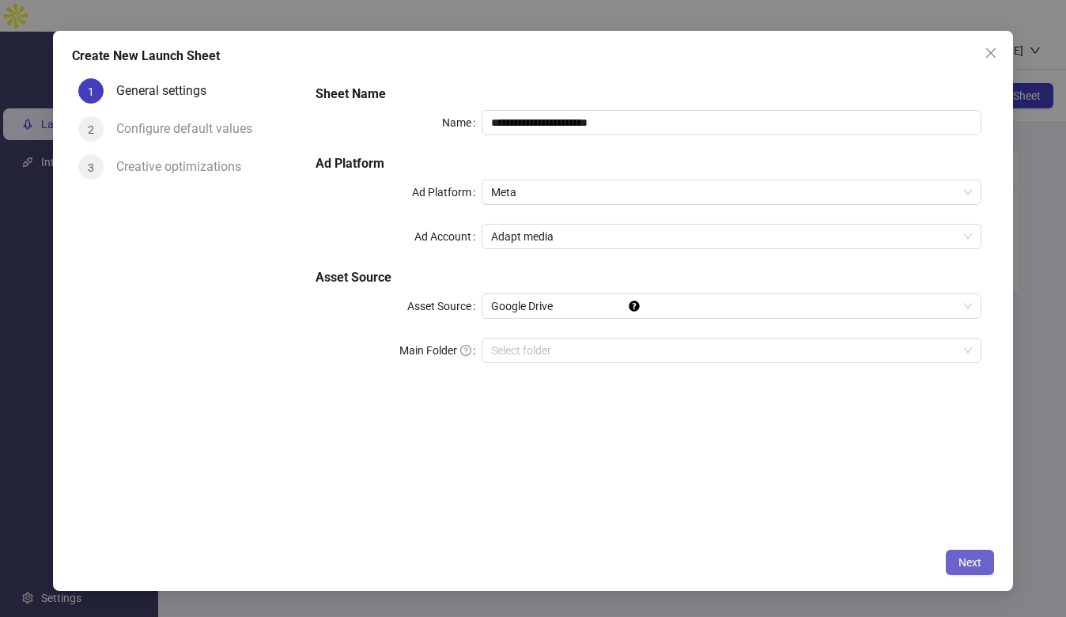
click at [929, 487] on span "Next" at bounding box center [970, 562] width 23 height 13
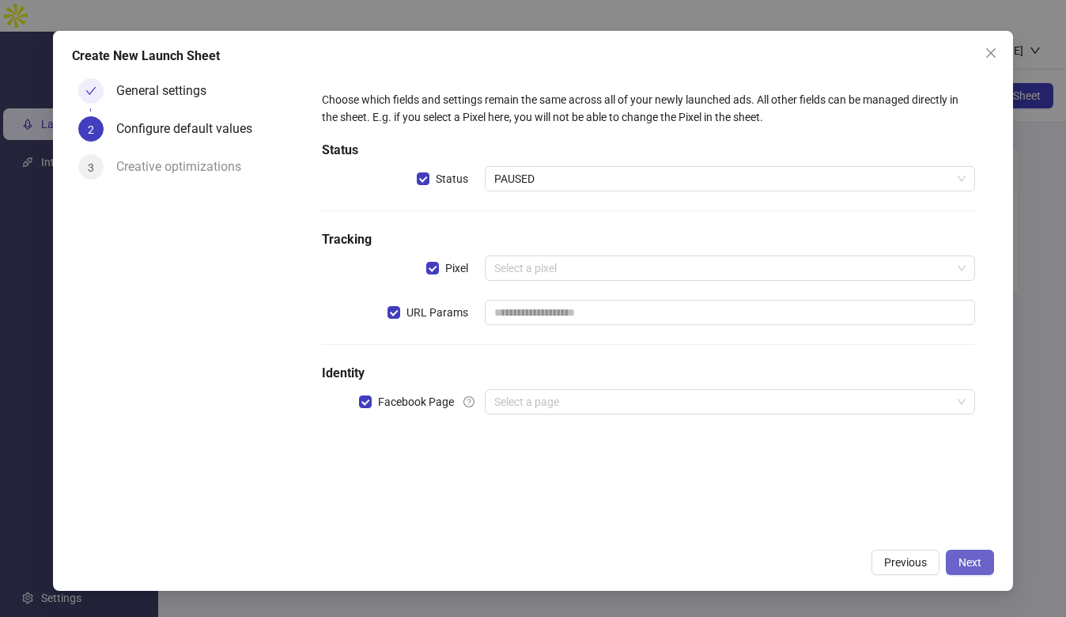
click at [929, 487] on span "Next" at bounding box center [970, 562] width 23 height 13
